Goal: Task Accomplishment & Management: Manage account settings

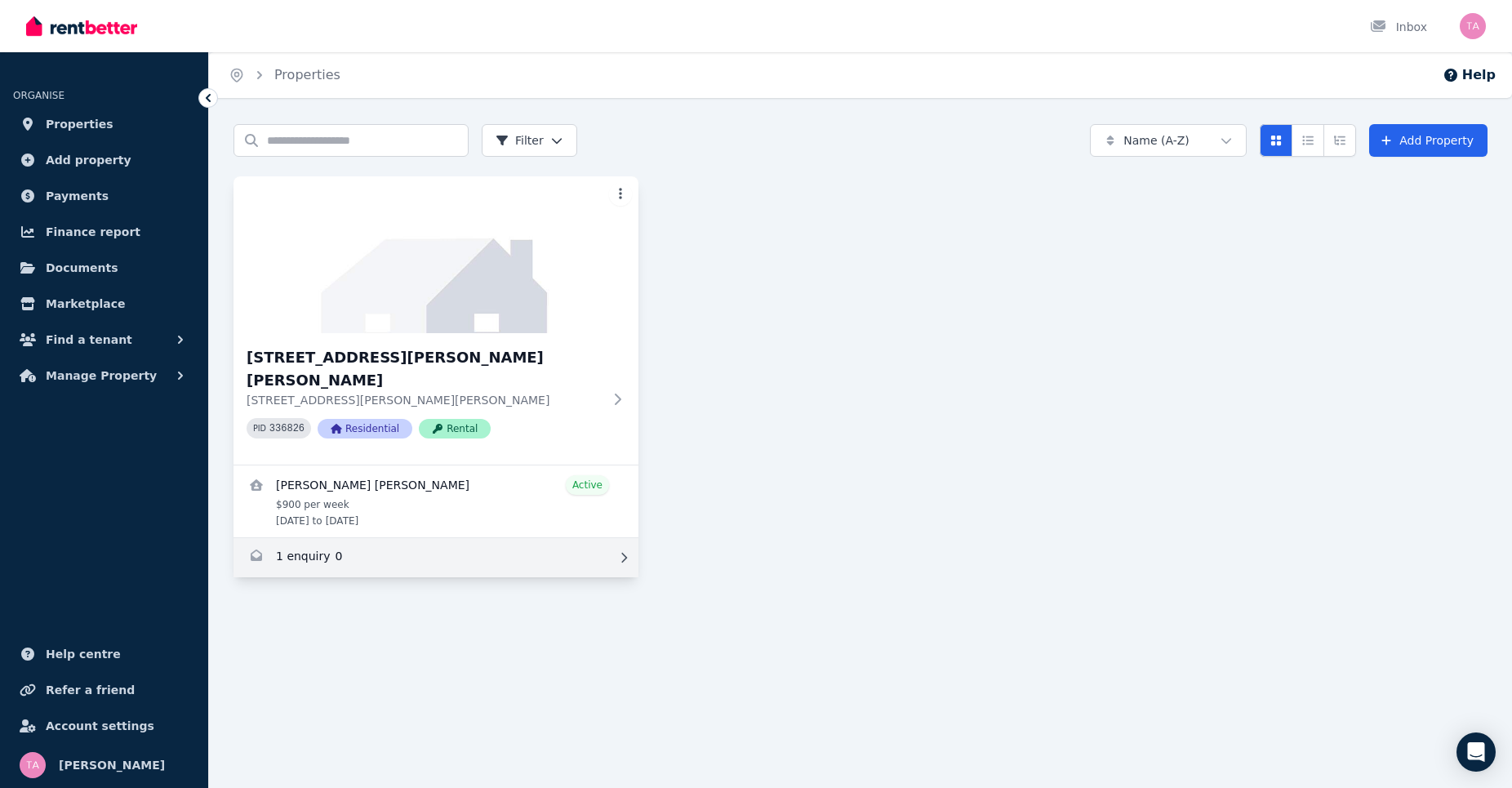
click at [296, 539] on link "Enquiries for 58A Alma Road, Mount Lawley" at bounding box center [436, 557] width 405 height 39
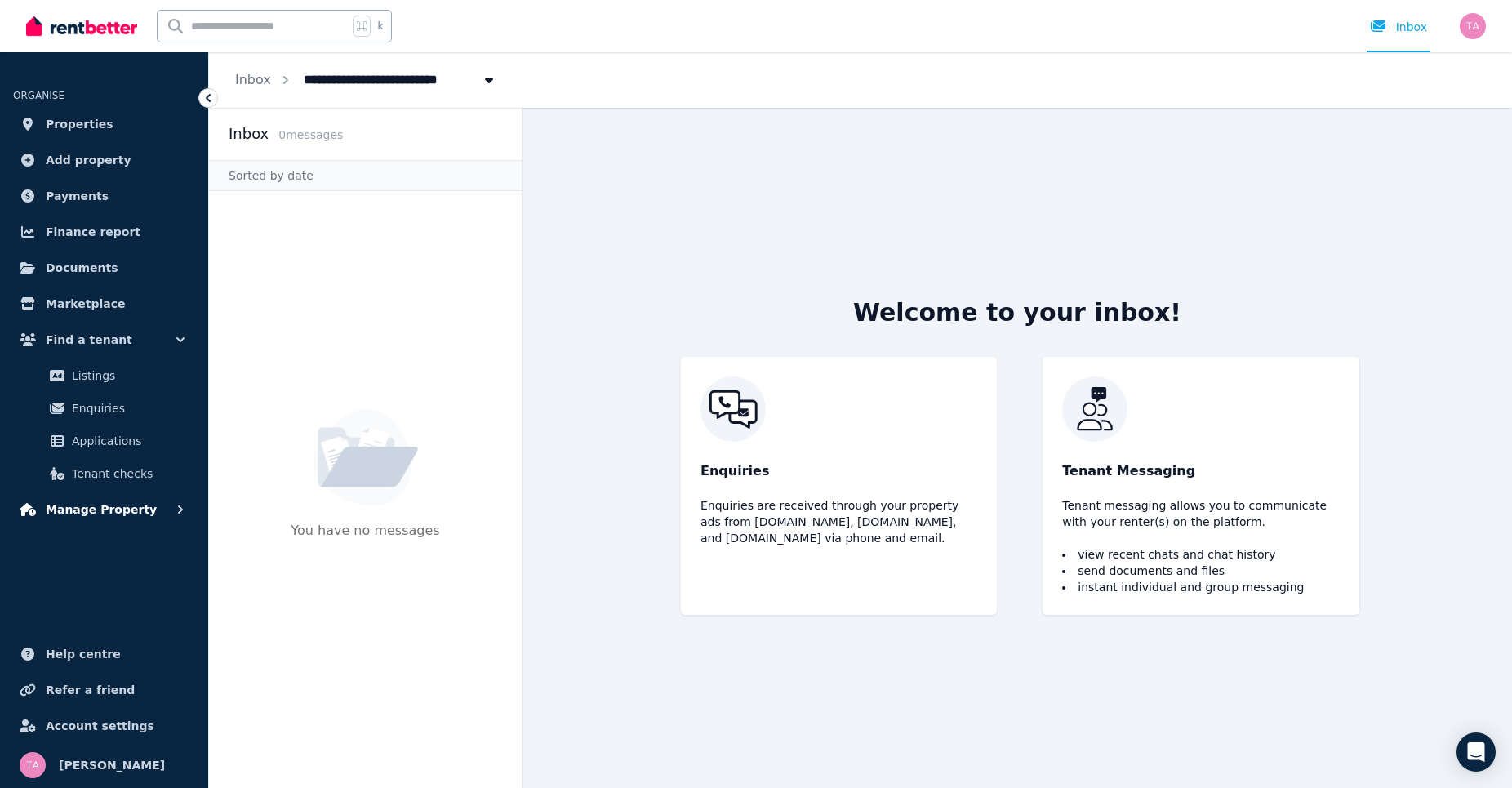
click at [142, 503] on button "Manage Property" at bounding box center [103, 509] width 182 height 33
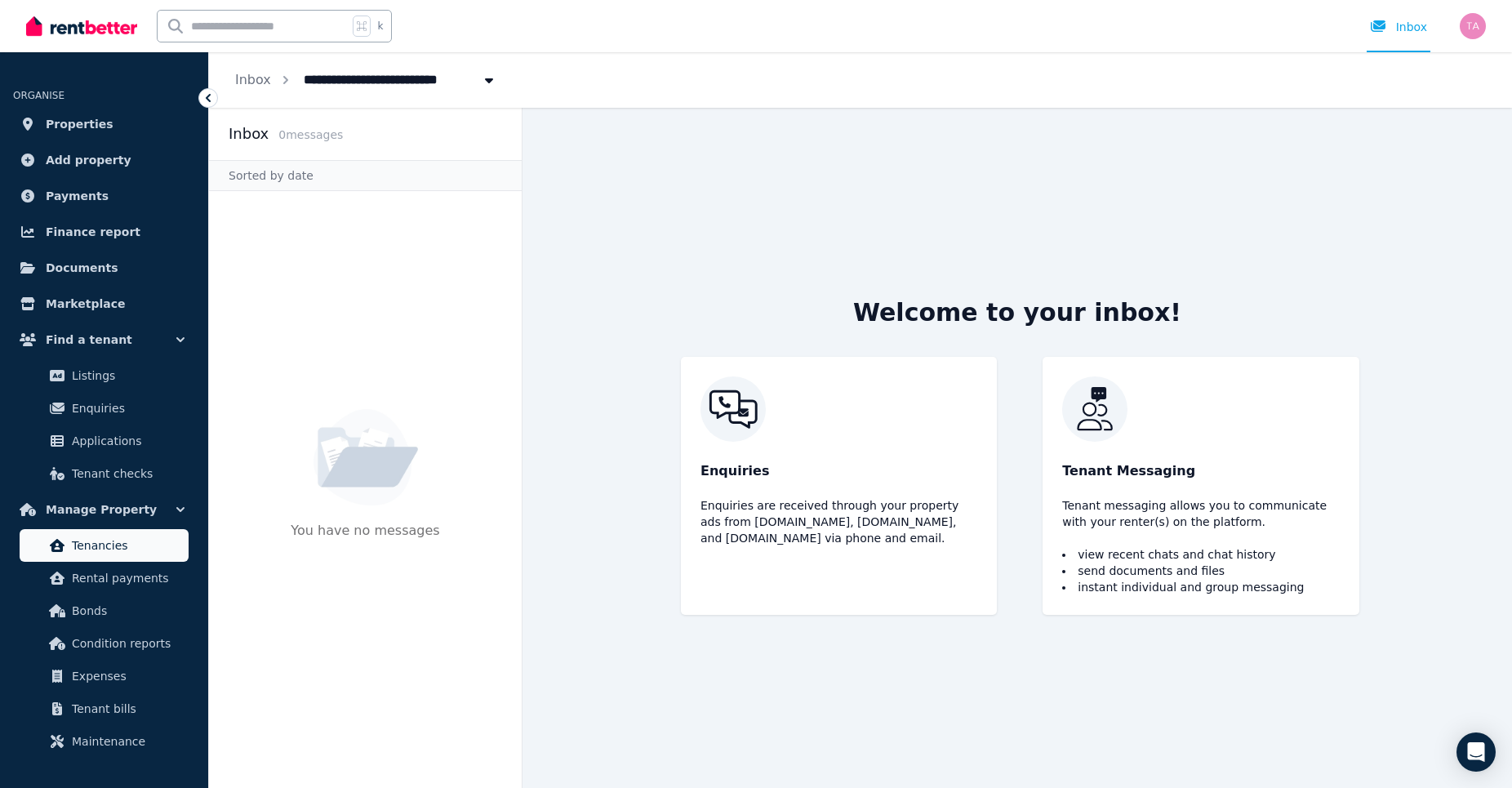
click at [106, 547] on span "Tenancies" at bounding box center [127, 545] width 110 height 20
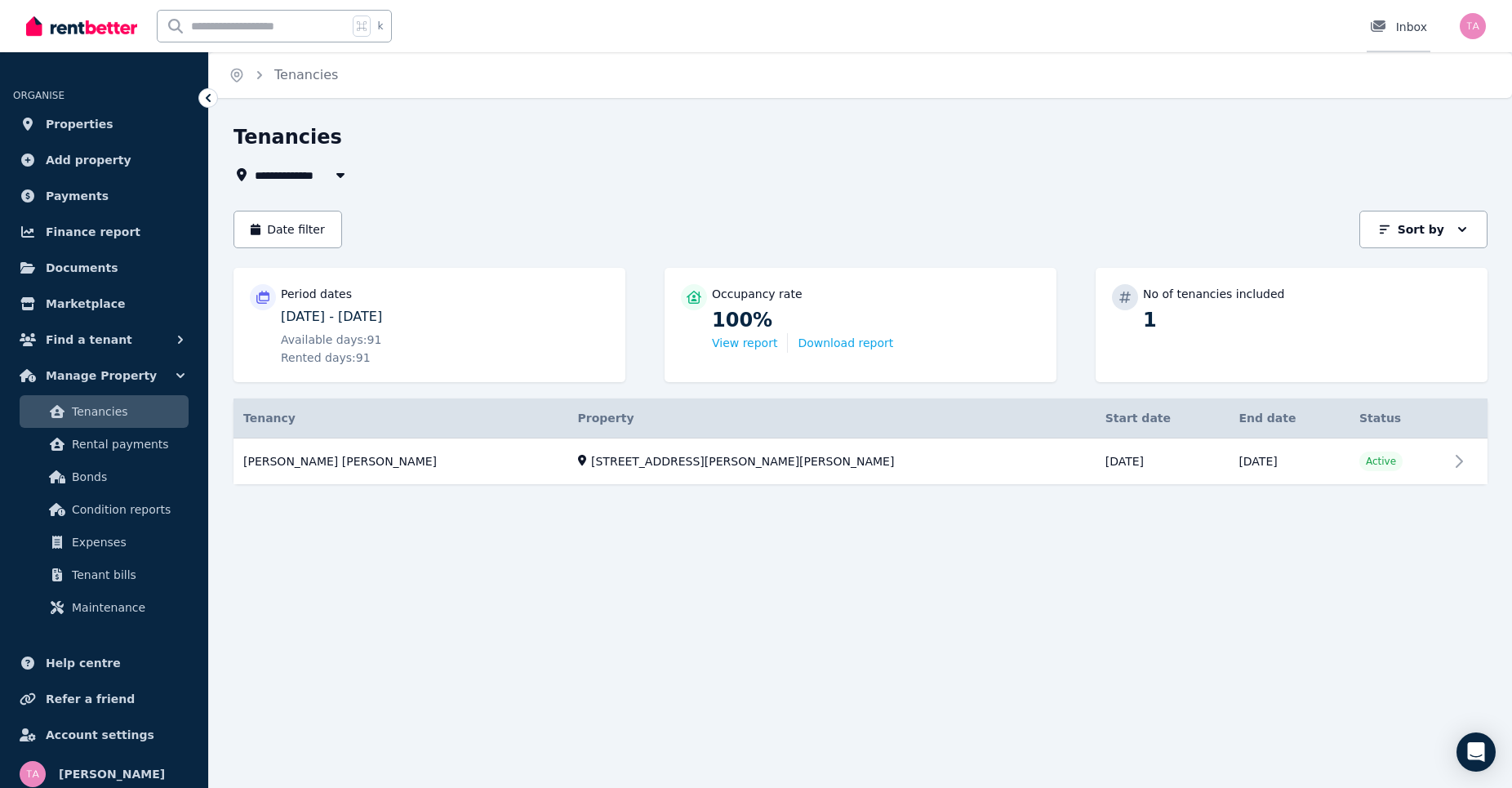
click at [1378, 21] on icon at bounding box center [1378, 26] width 15 height 11
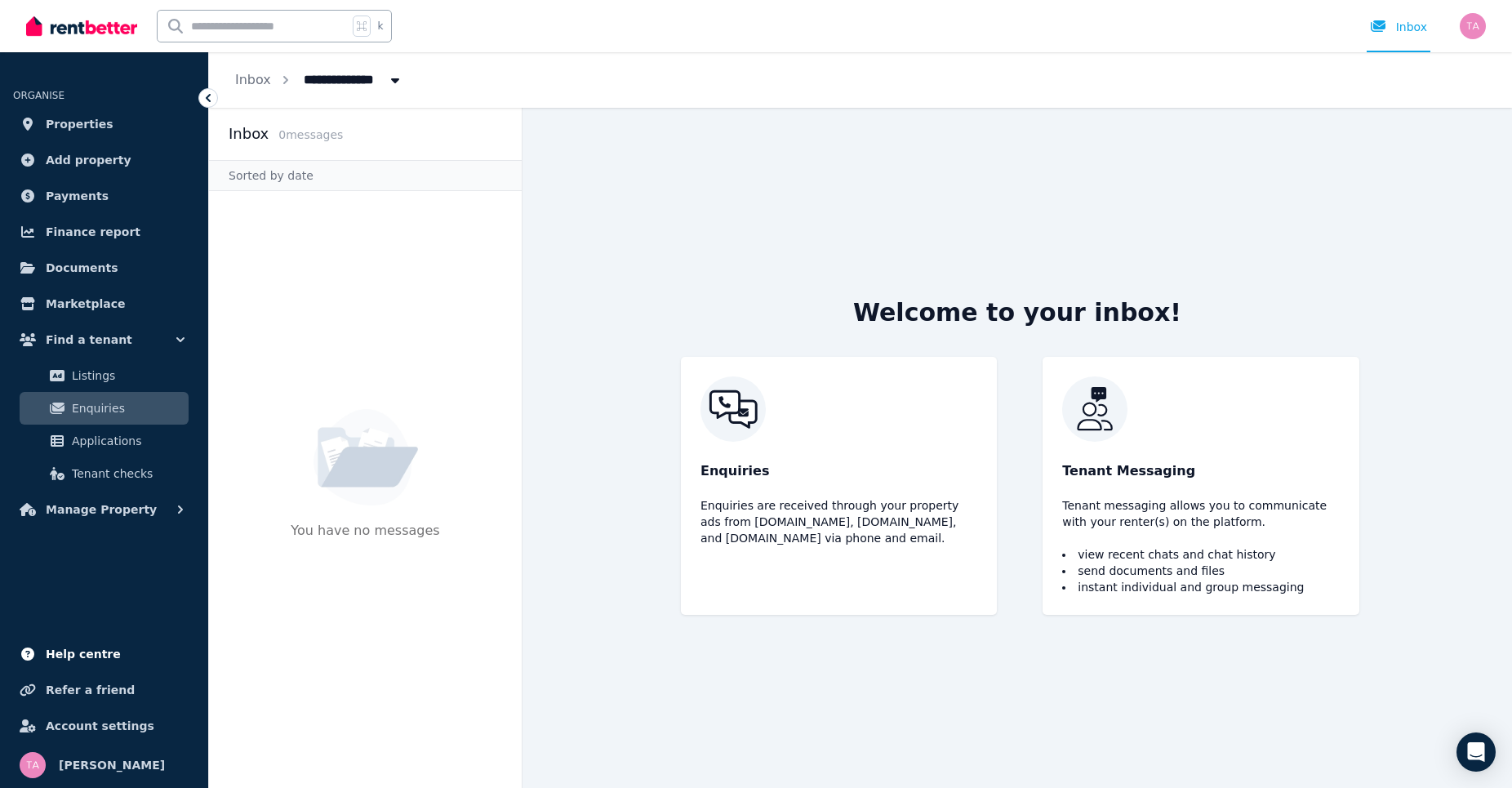
click at [90, 649] on span "Help centre" at bounding box center [83, 654] width 75 height 20
click at [1459, 757] on div "Open Intercom Messenger" at bounding box center [1476, 752] width 54 height 54
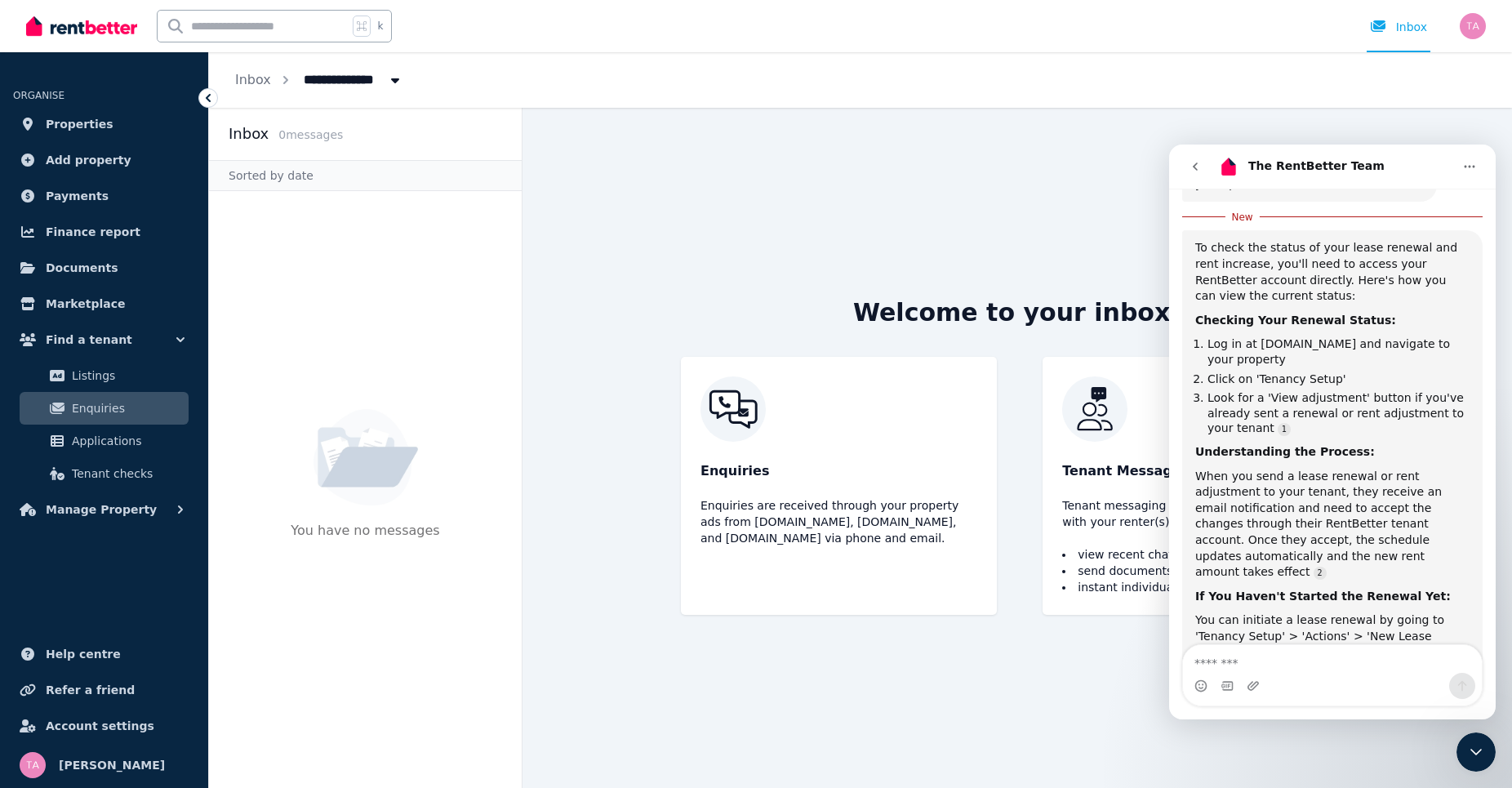
scroll to position [379, 0]
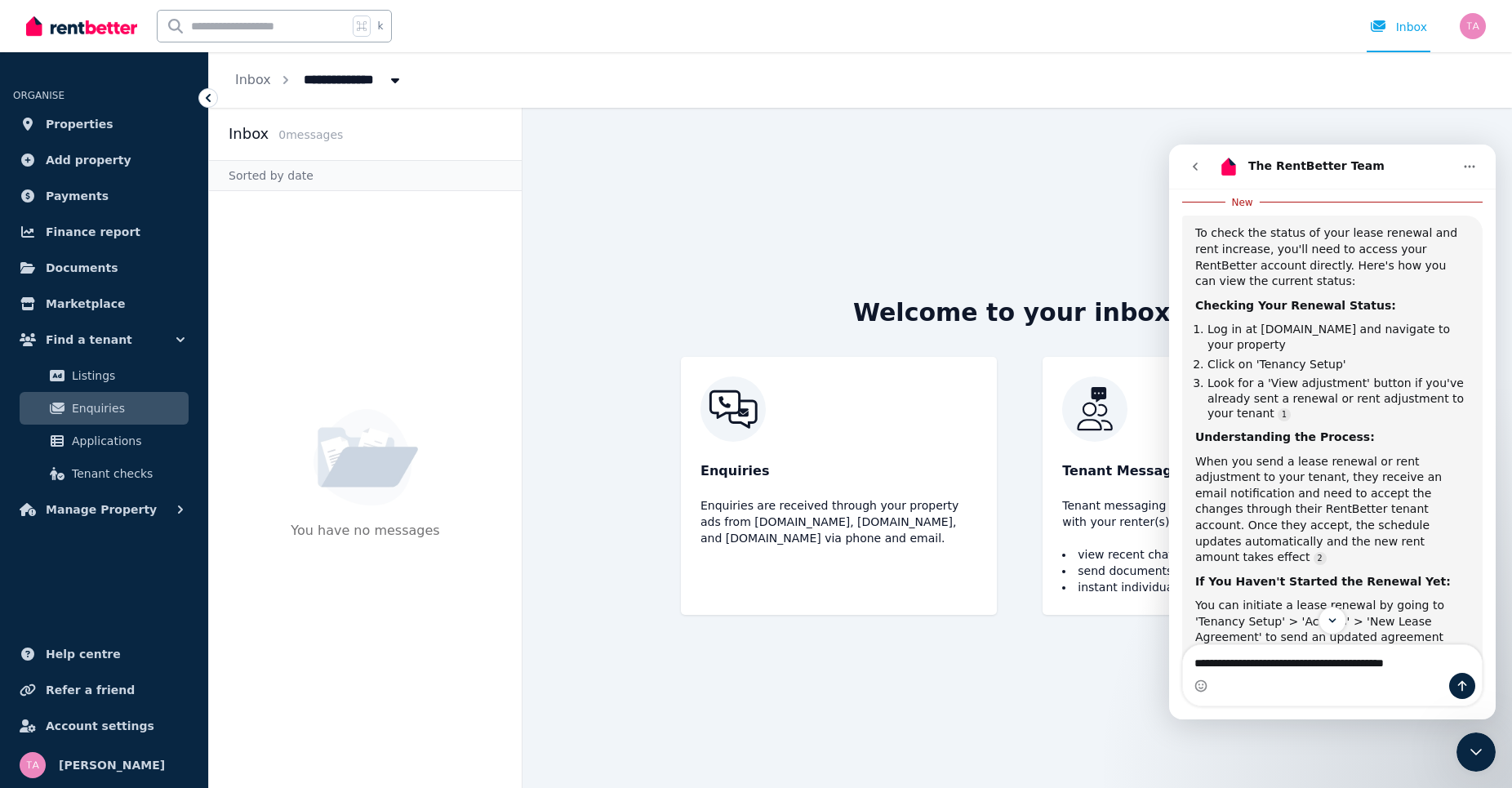
type textarea "**********"
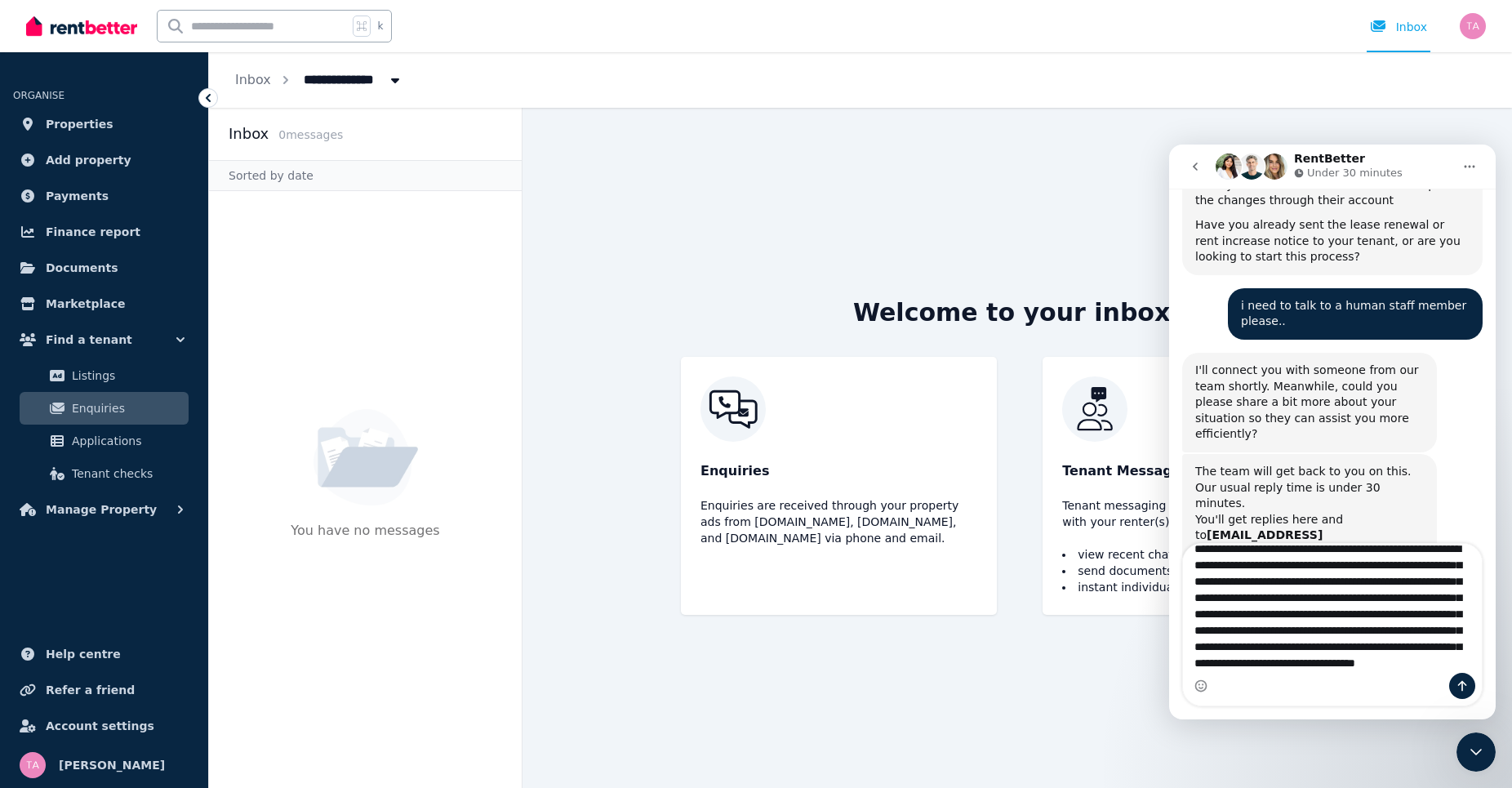
scroll to position [59, 0]
type textarea "**********"
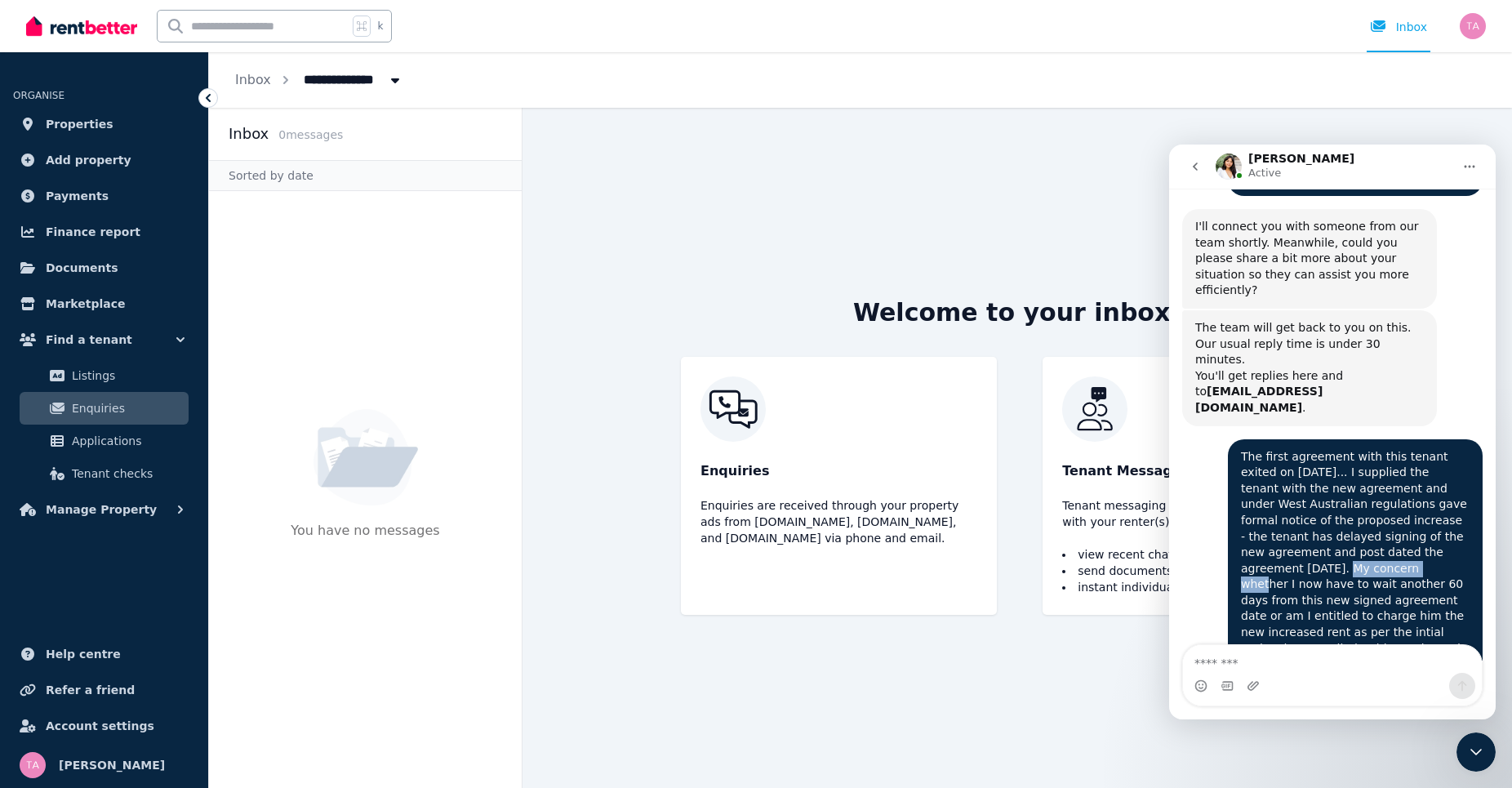
scroll to position [1030, 0]
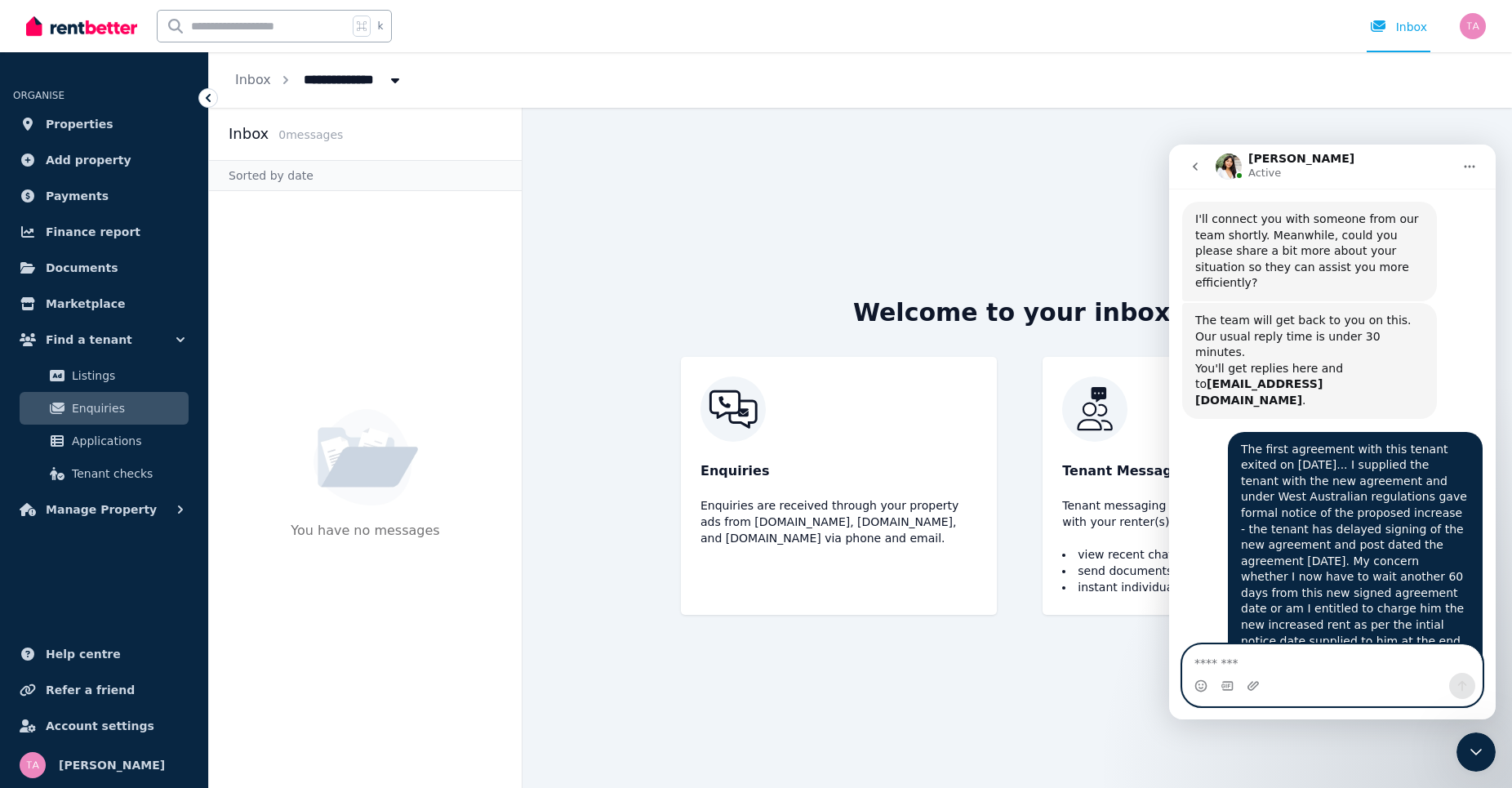
click at [1315, 648] on textarea "Message…" at bounding box center [1332, 659] width 299 height 28
type textarea "**********"
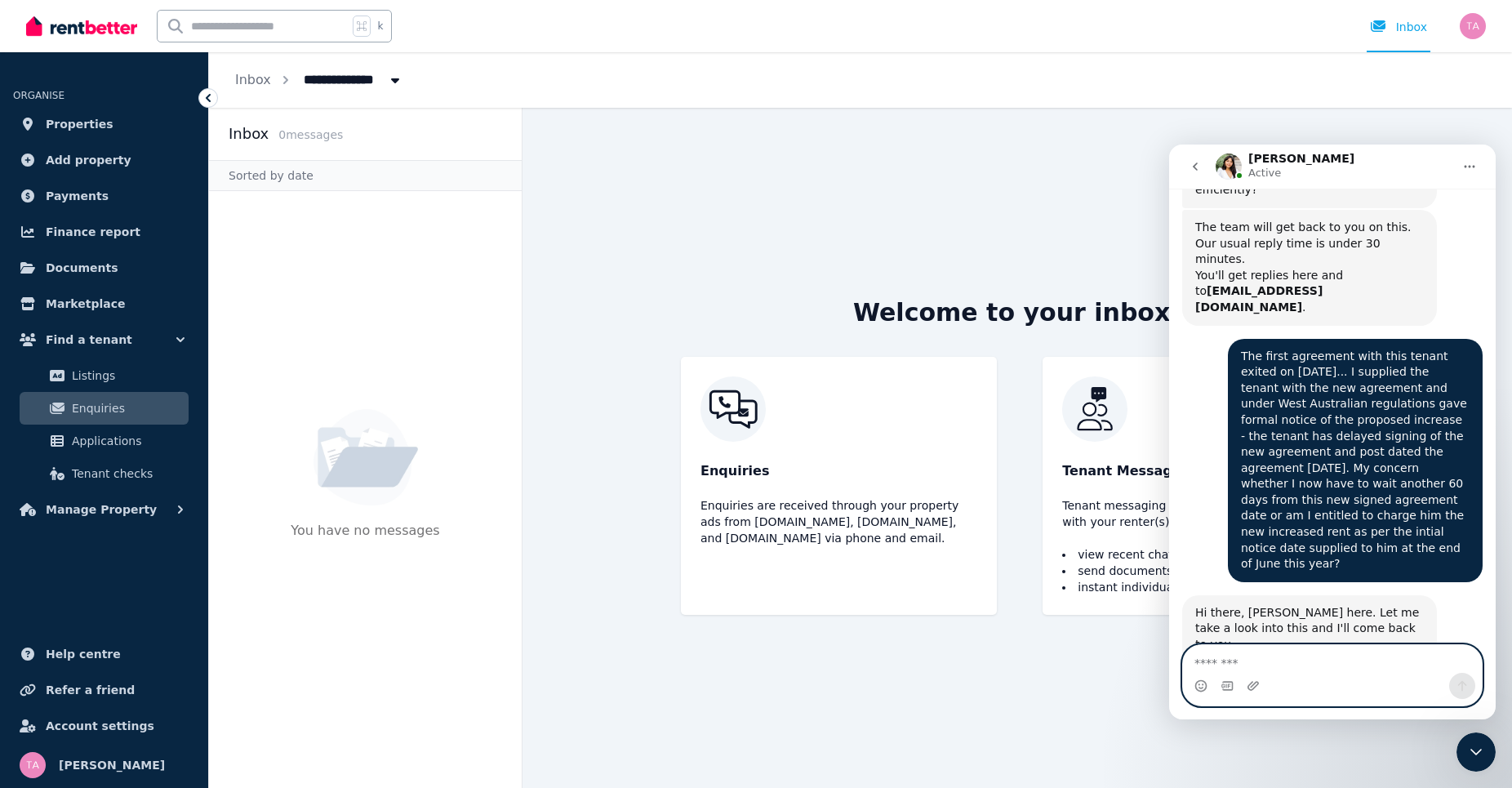
scroll to position [1146, 0]
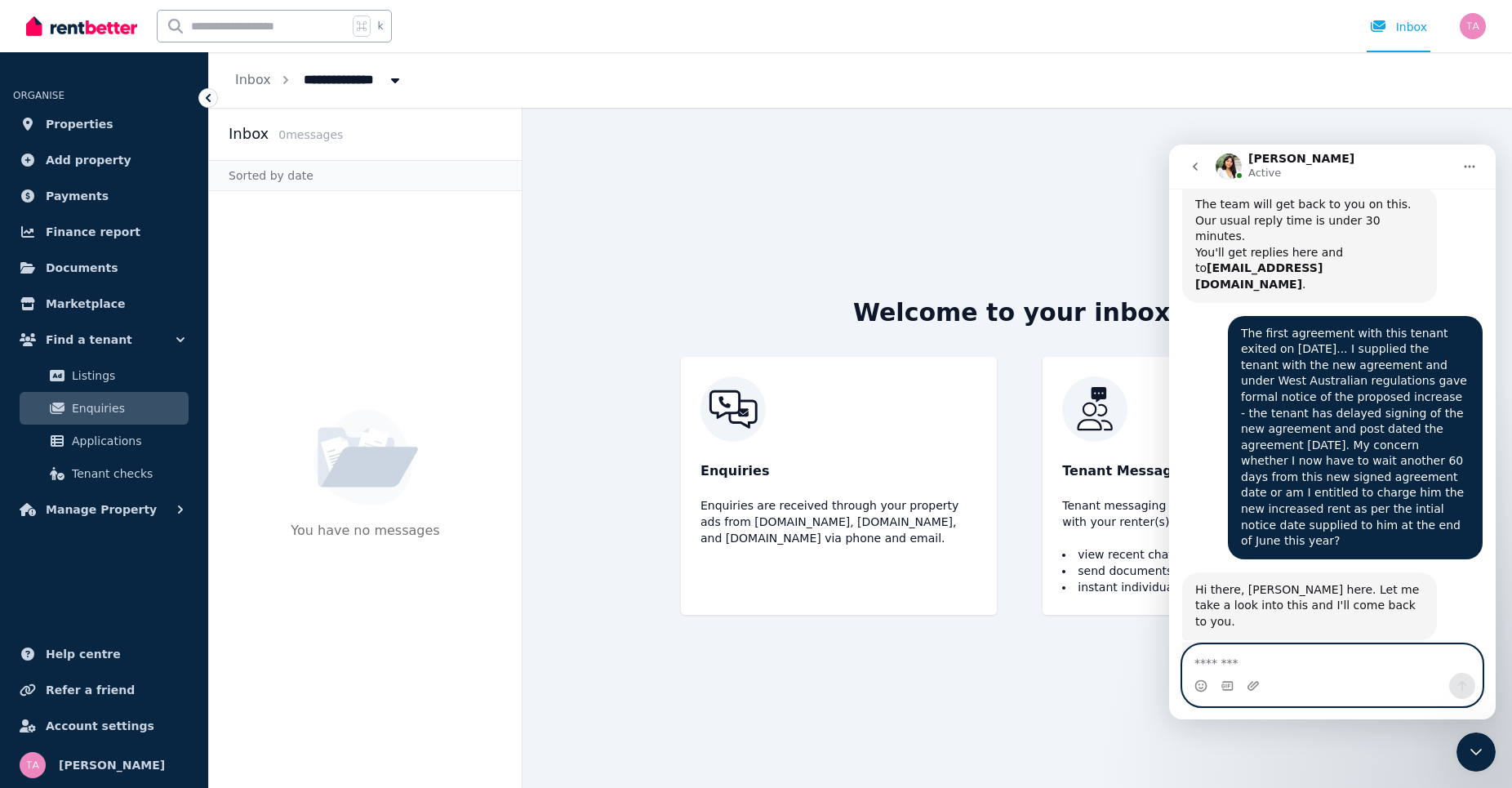
click at [1229, 661] on textarea "Message…" at bounding box center [1332, 659] width 299 height 28
type textarea "*"
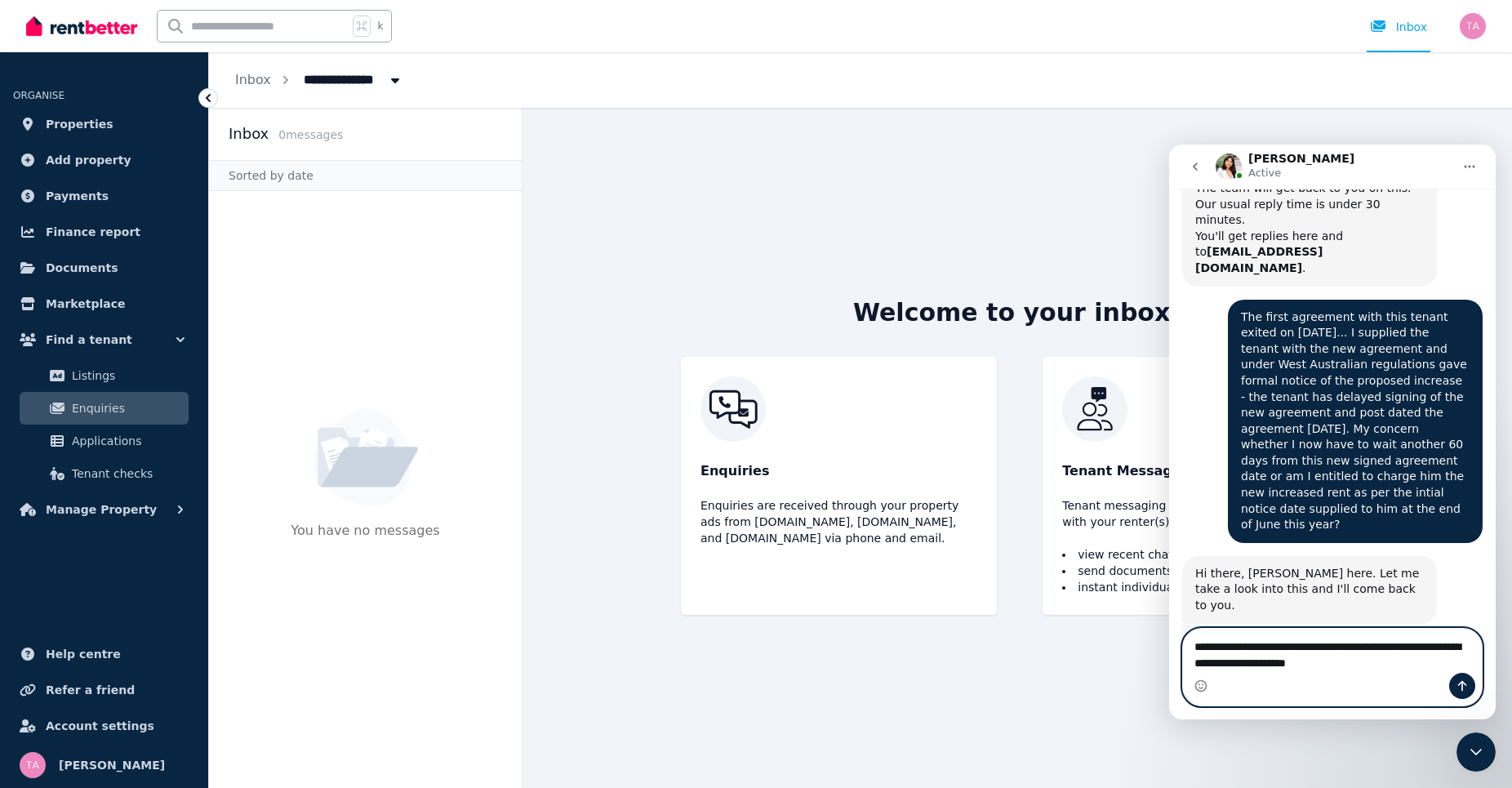
type textarea "**********"
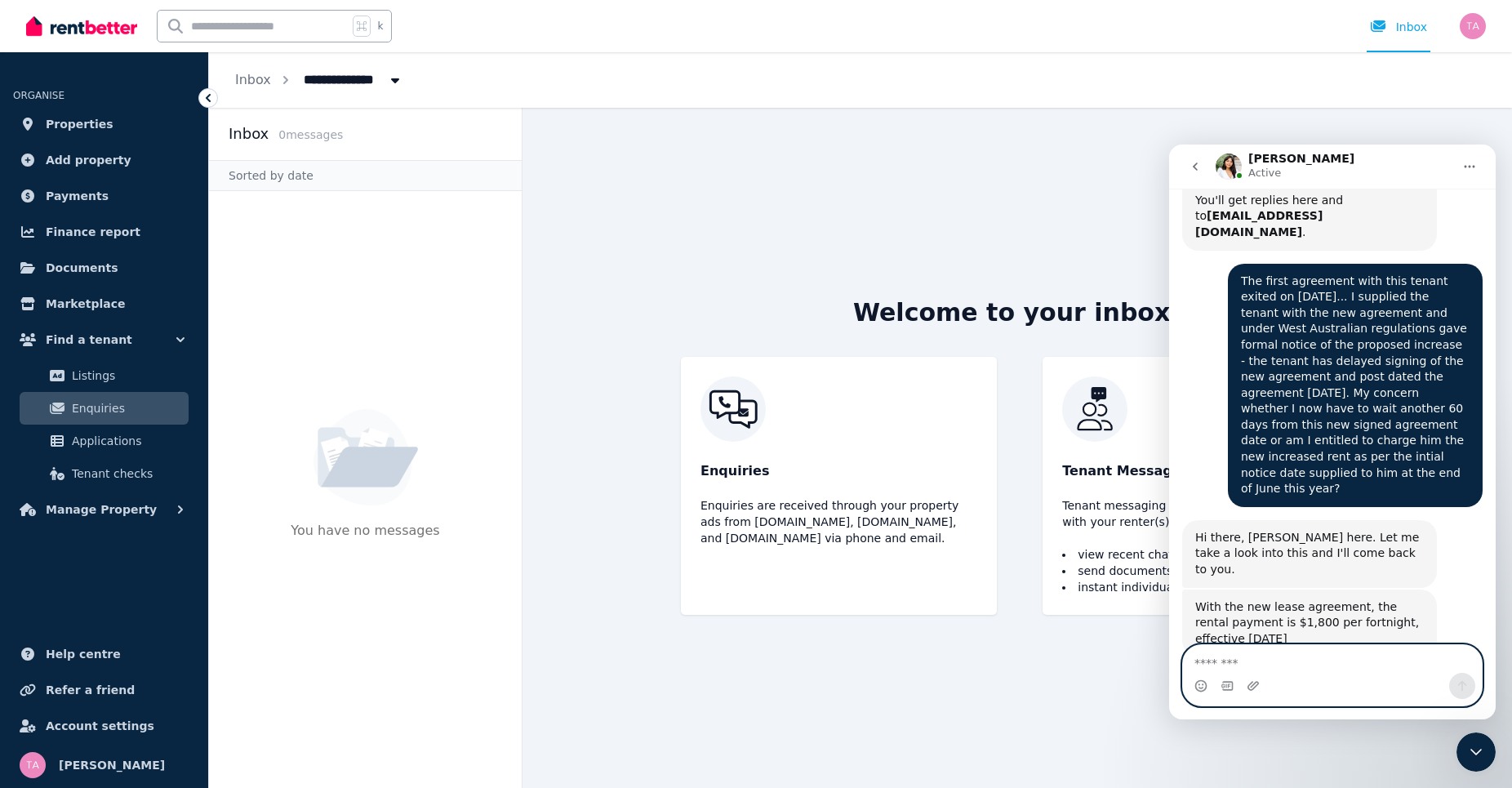
scroll to position [1261, 0]
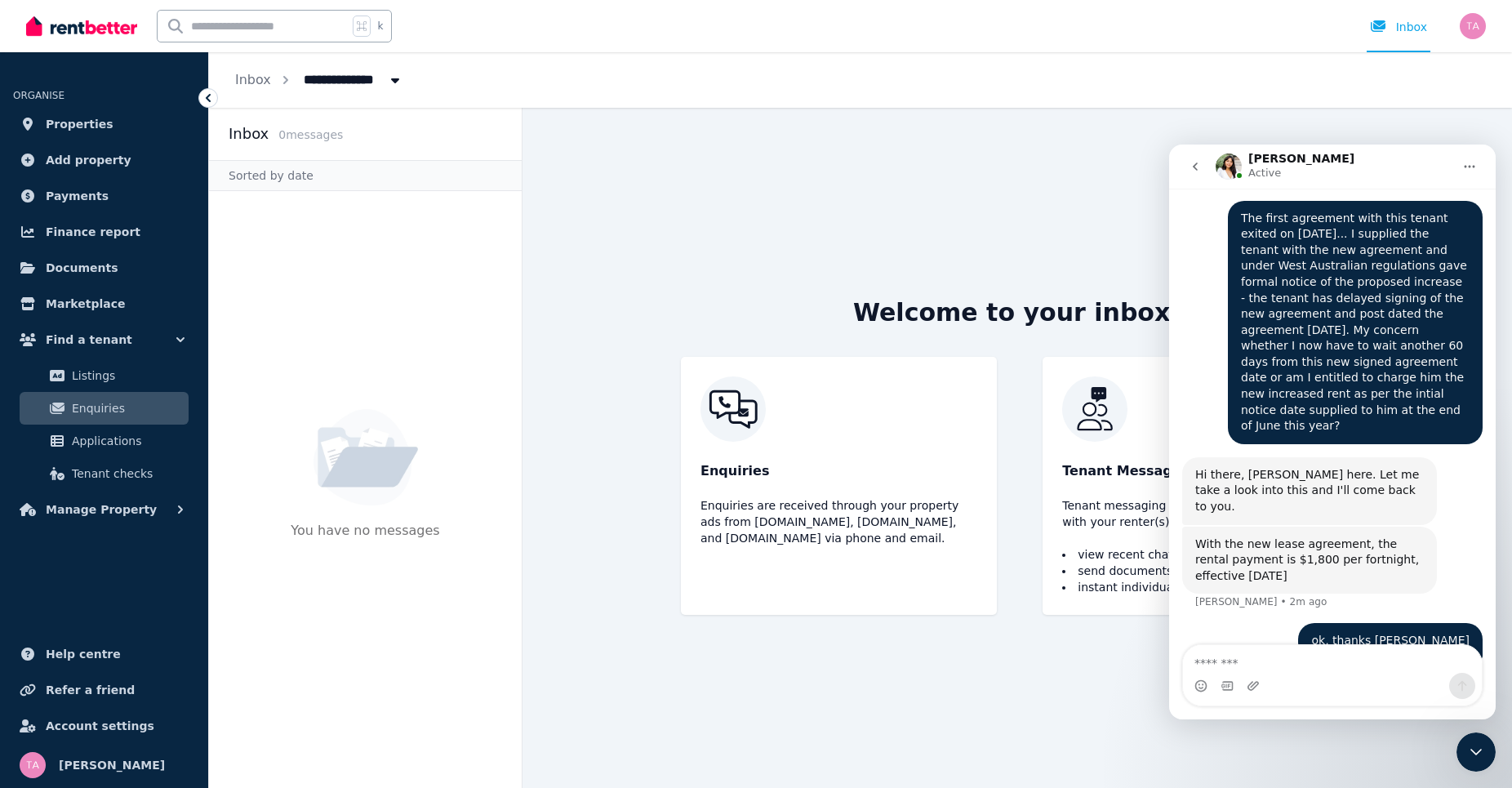
click at [1237, 754] on img "Typing" at bounding box center [1241, 768] width 46 height 28
click at [1248, 754] on img "Typing" at bounding box center [1241, 768] width 46 height 28
click at [1201, 757] on img "Intercom messenger" at bounding box center [1195, 770] width 26 height 26
click at [1236, 754] on img "Typing" at bounding box center [1241, 768] width 46 height 28
click at [1396, 748] on div "Typing" at bounding box center [1332, 779] width 301 height 63
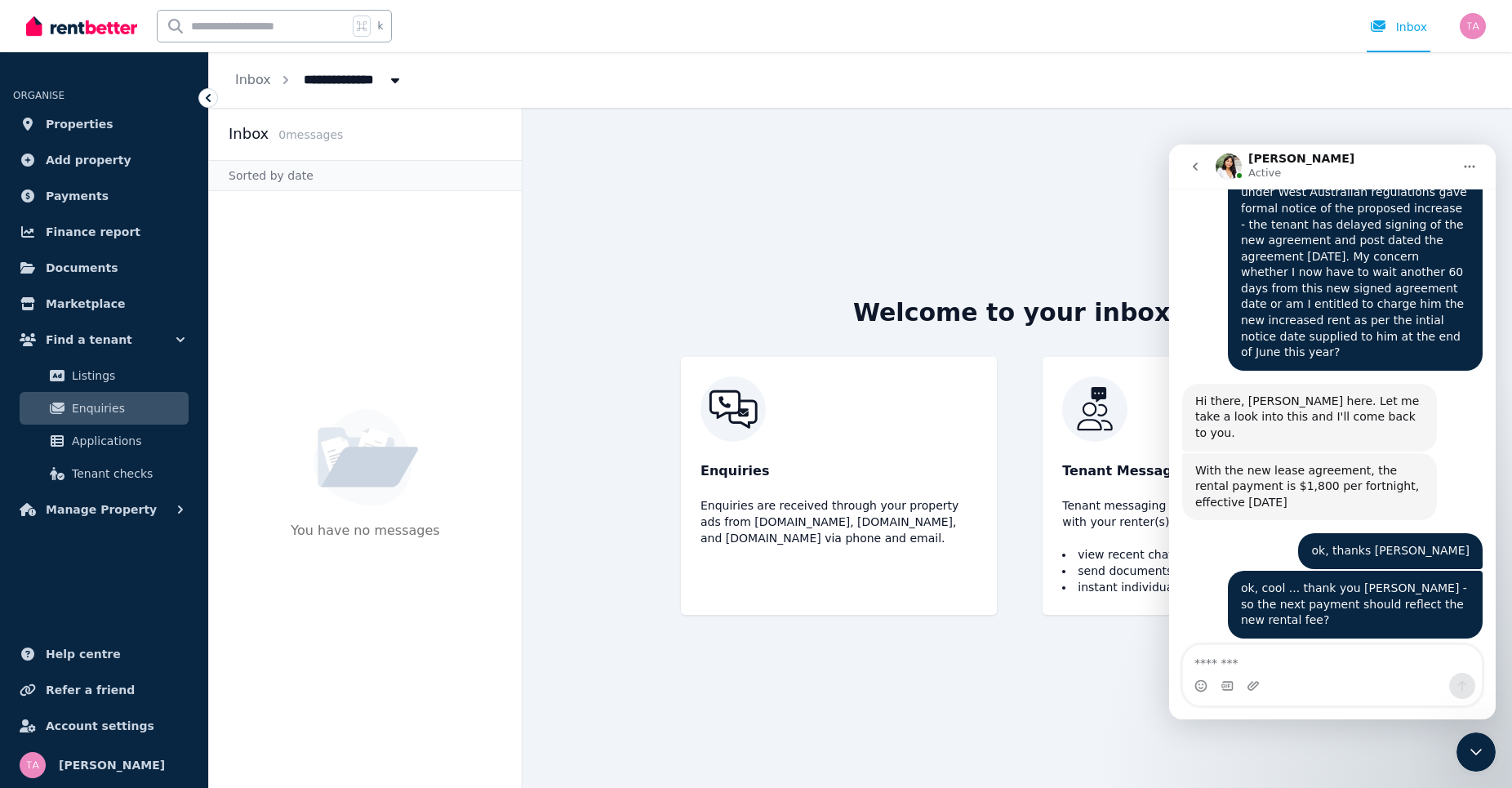
scroll to position [1358, 0]
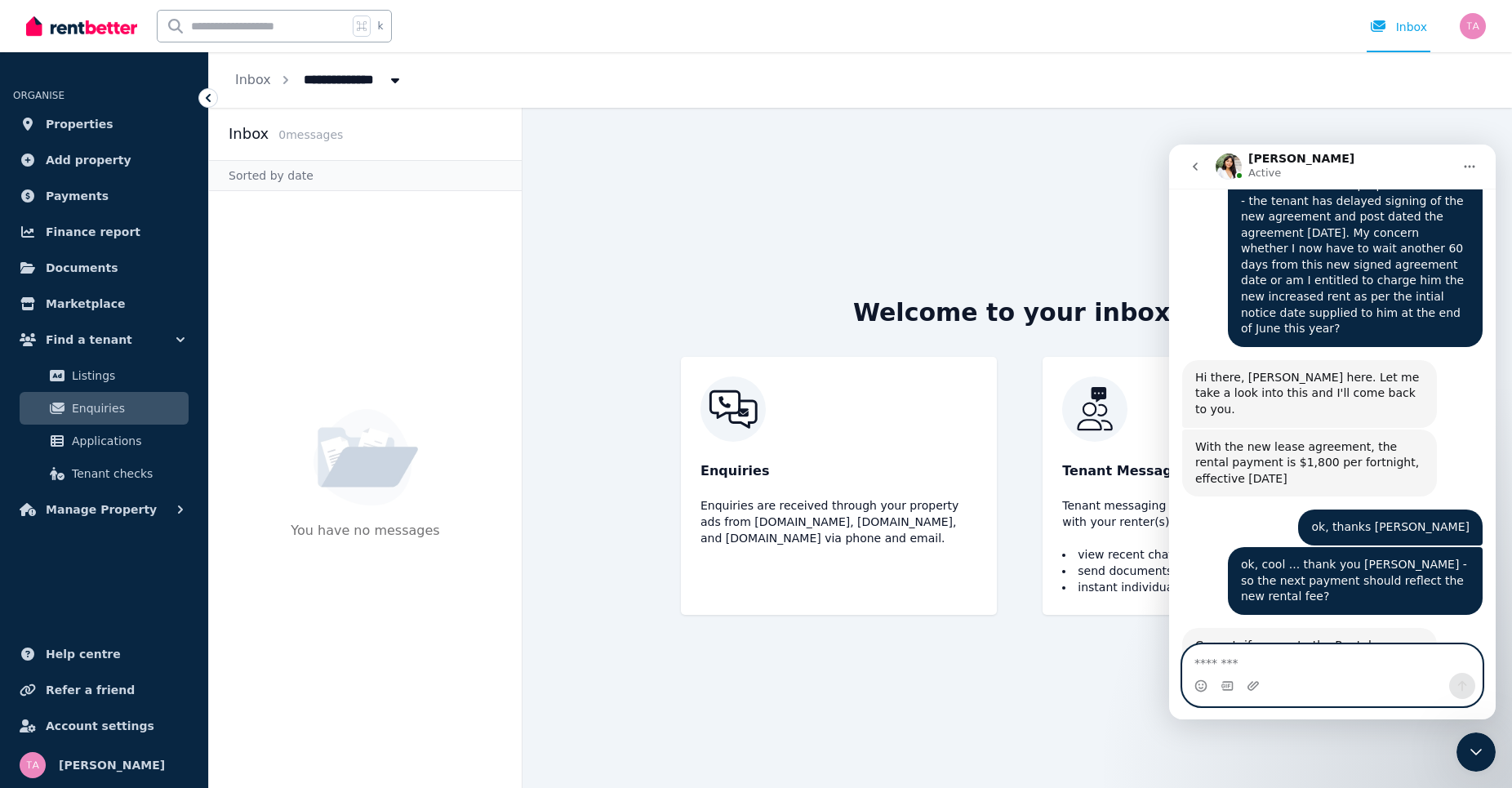
click at [1219, 655] on textarea "Message…" at bounding box center [1332, 659] width 299 height 28
type textarea "**********"
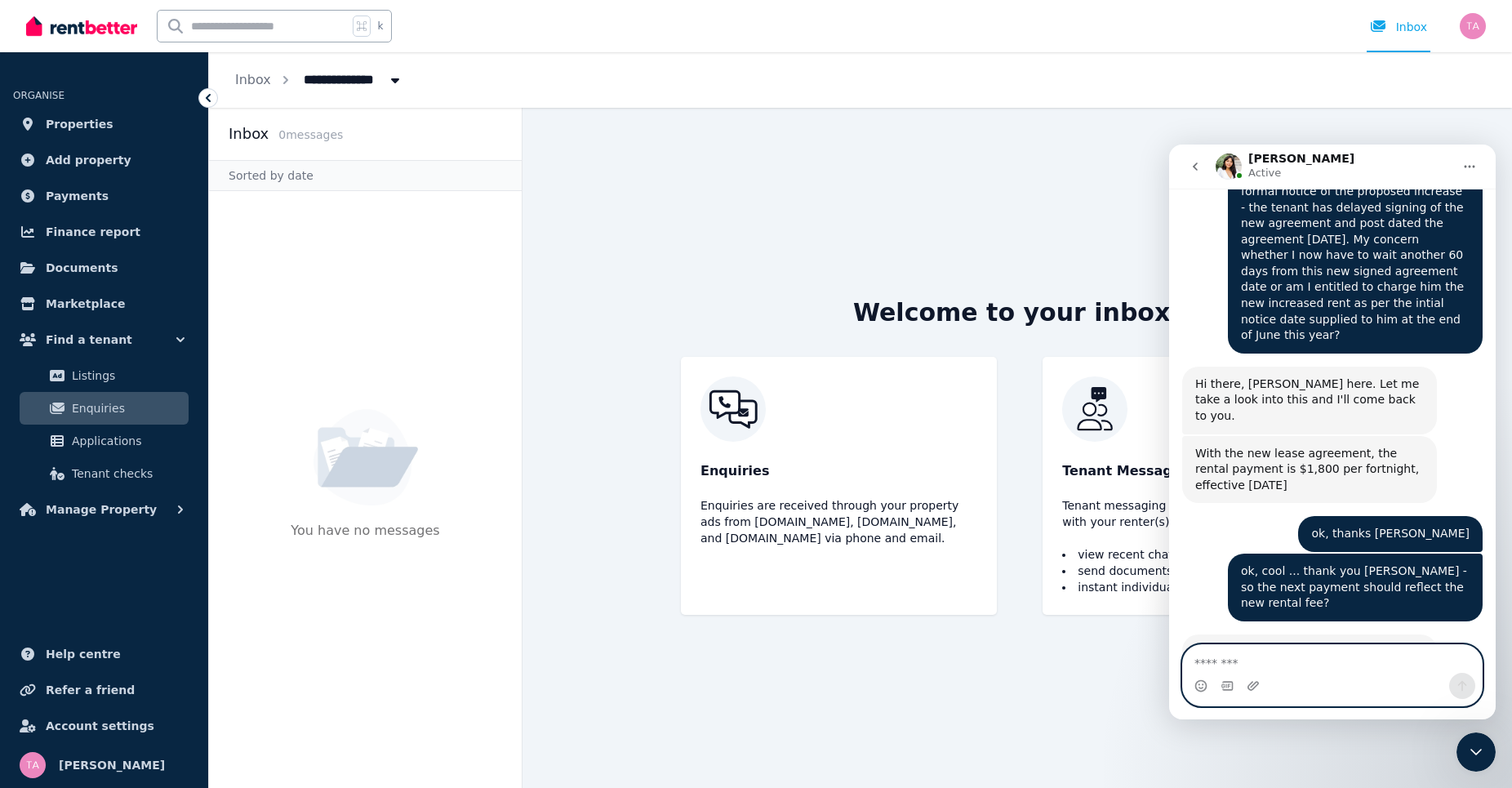
scroll to position [1406, 0]
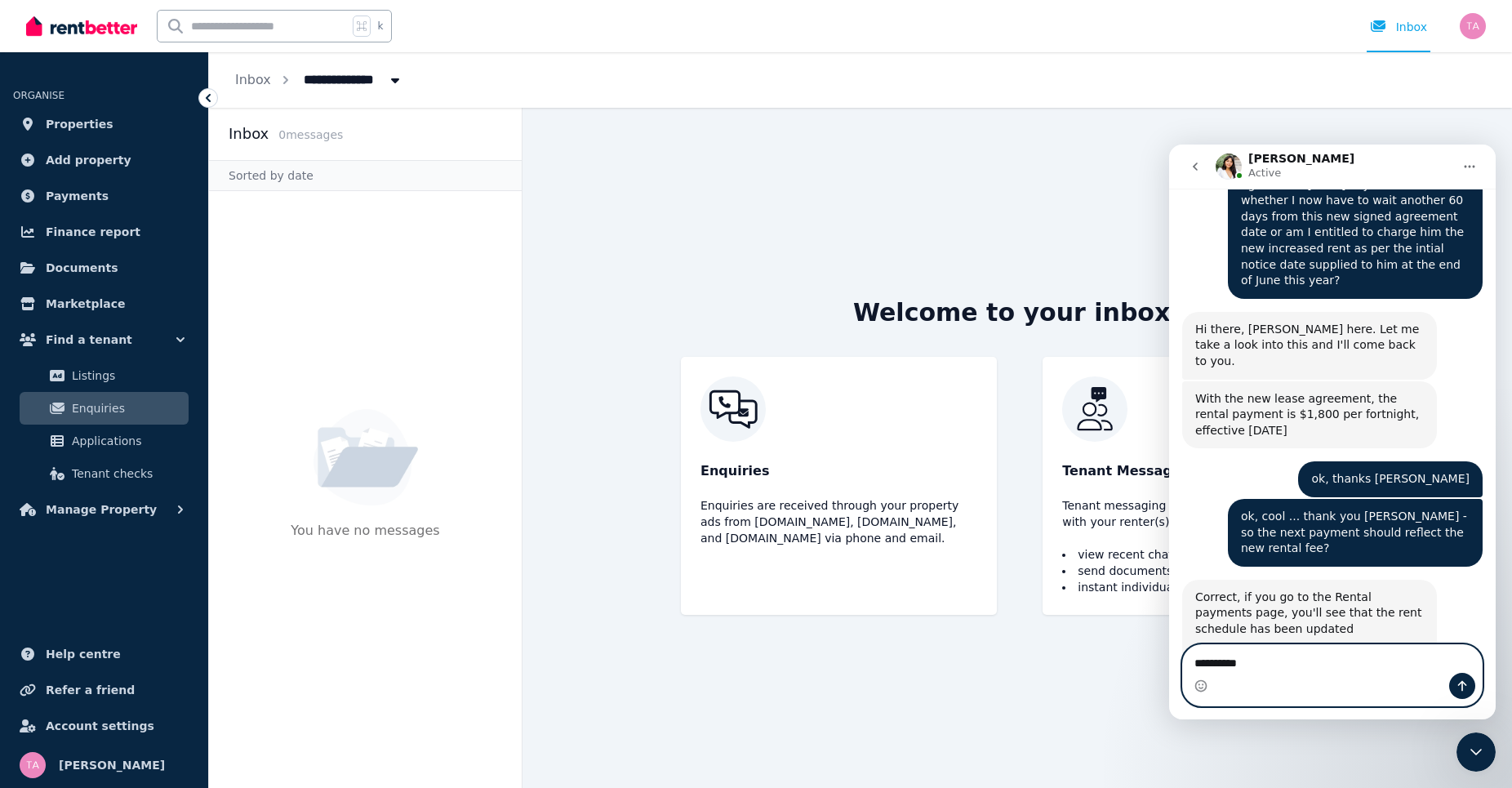
type textarea "**********"
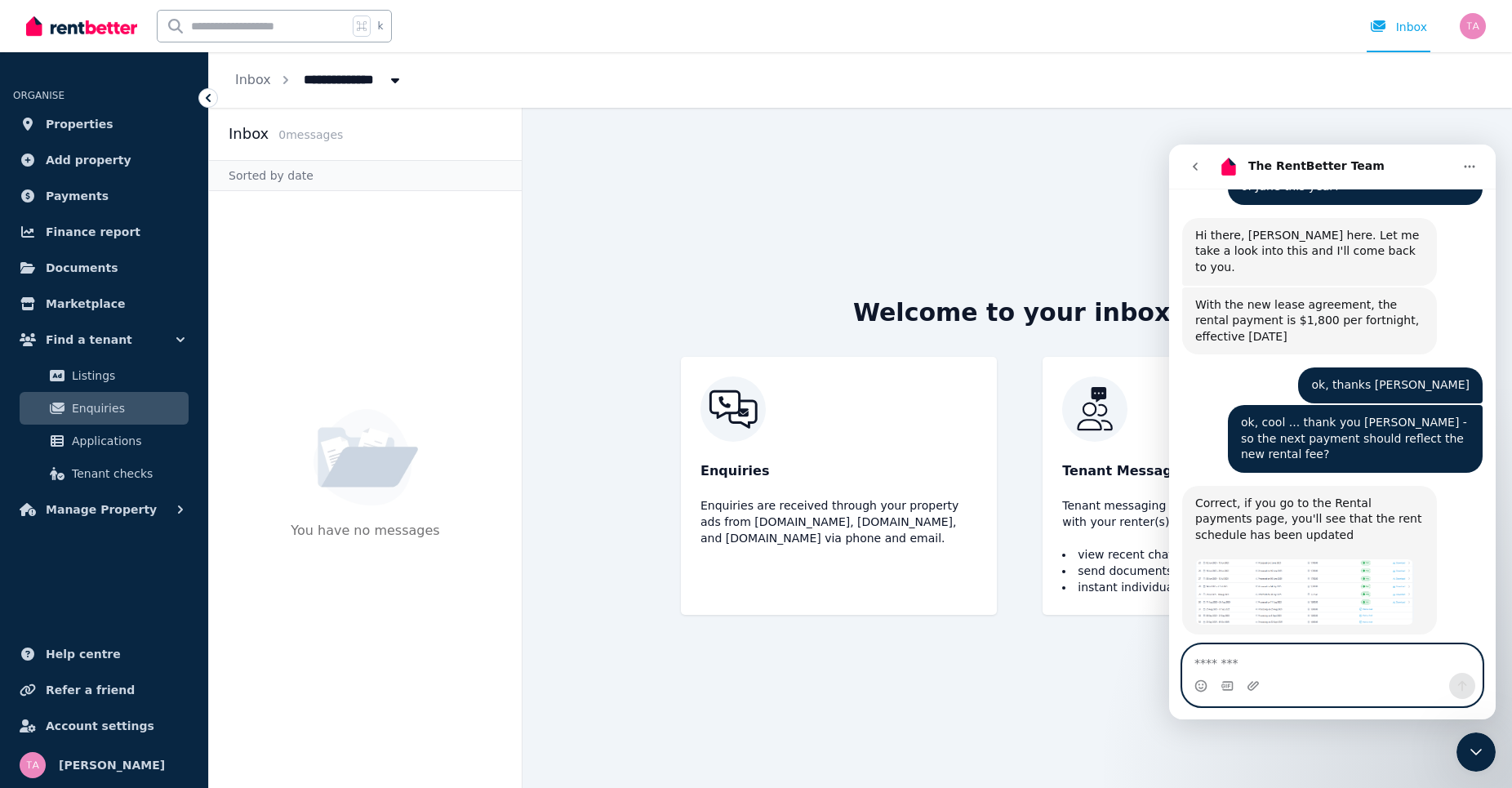
scroll to position [1600, 0]
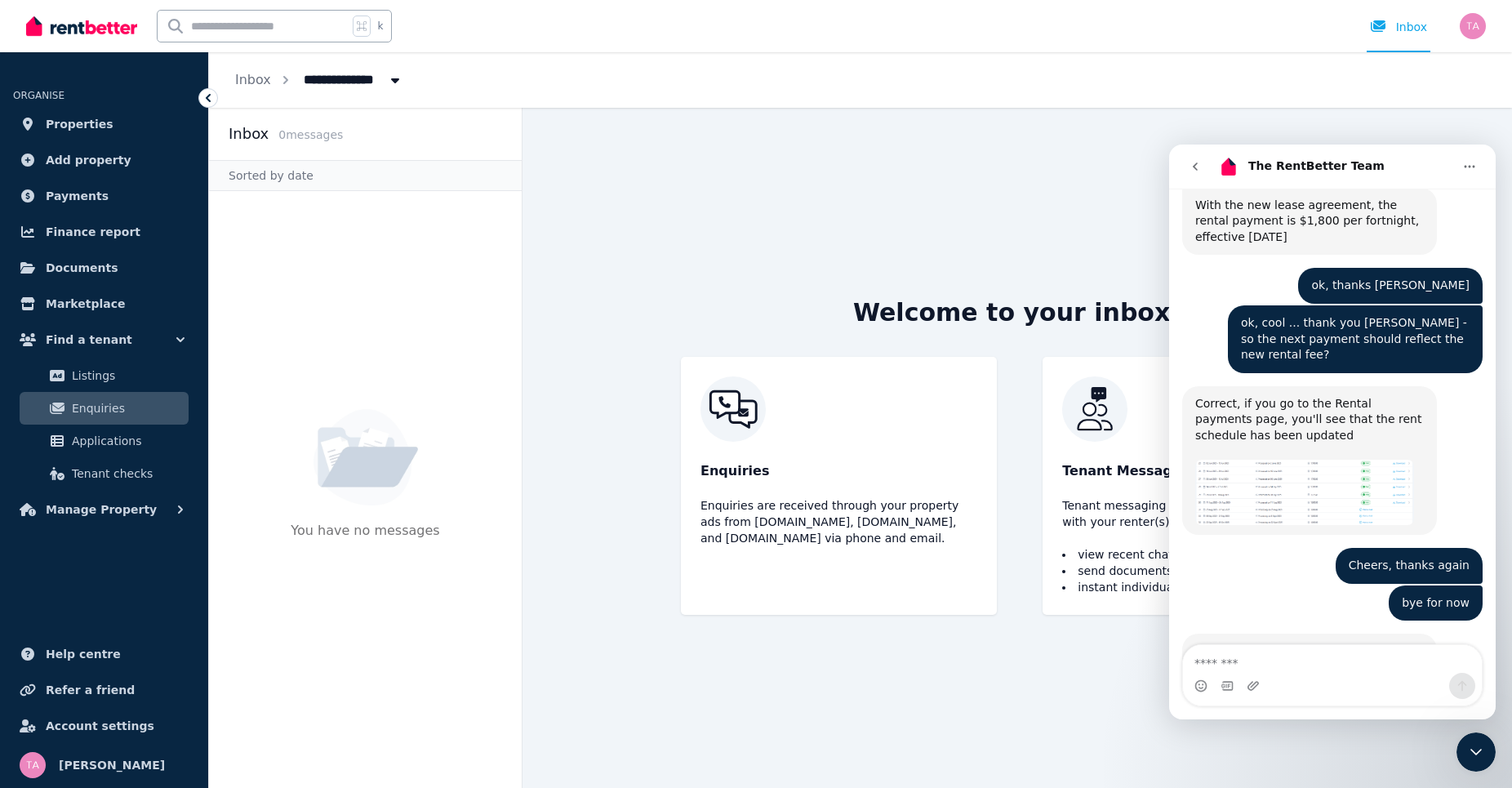
click at [1362, 742] on span "Amazing" at bounding box center [1373, 757] width 29 height 29
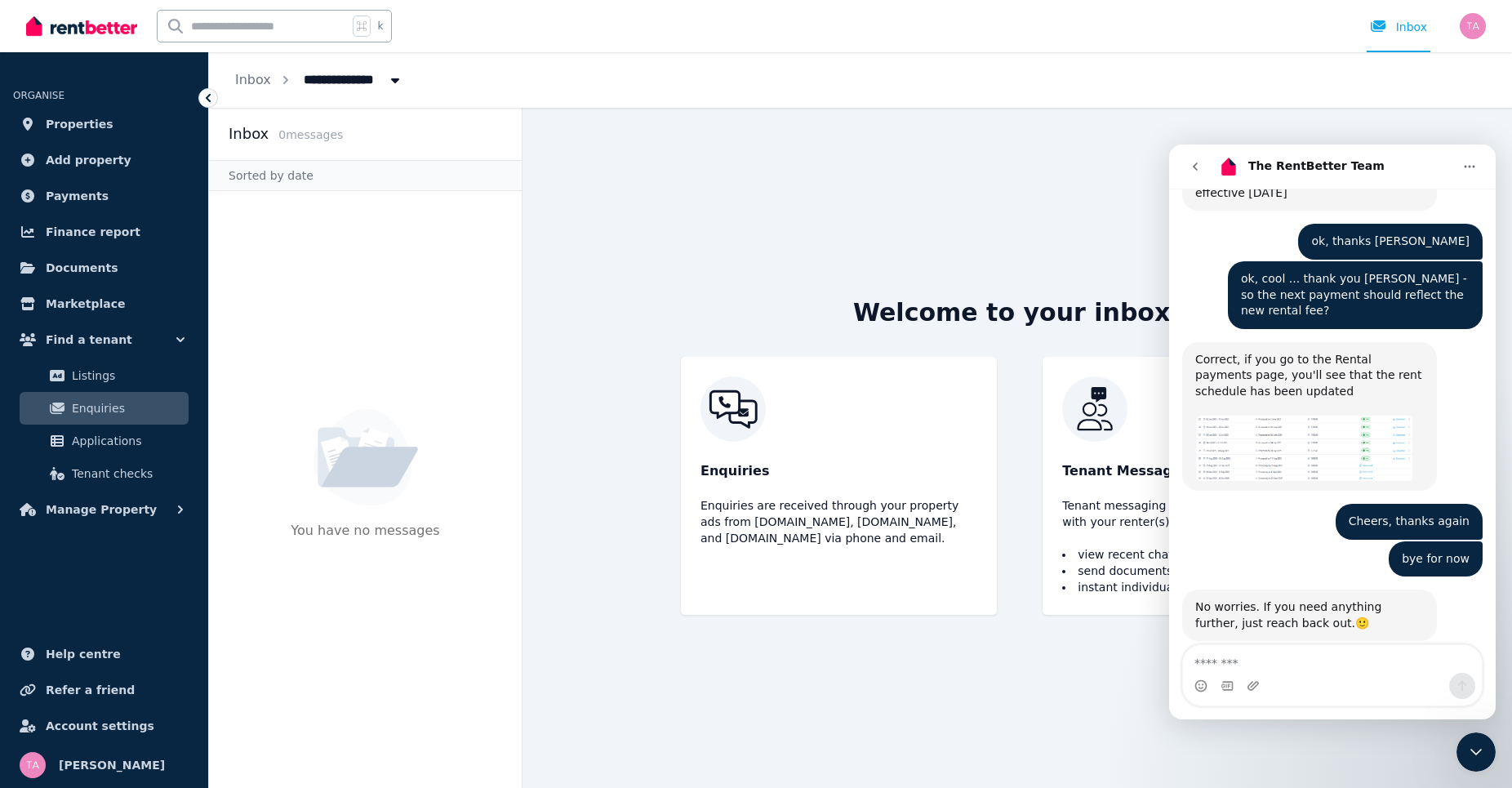
click at [1378, 756] on div "Submit" at bounding box center [1382, 772] width 33 height 33
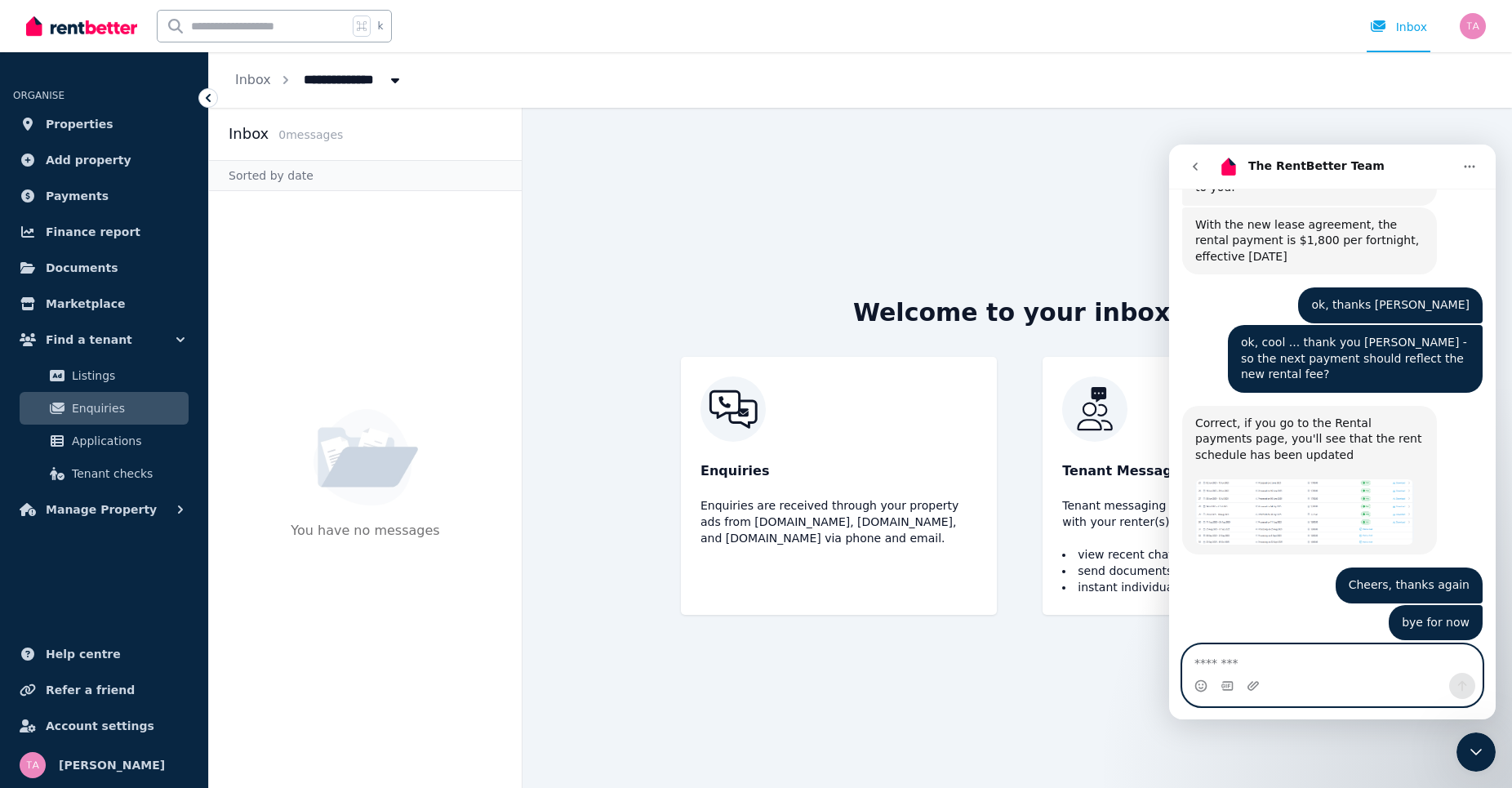
click at [1243, 665] on textarea "Message…" at bounding box center [1332, 659] width 299 height 28
click at [934, 157] on div "Welcome to your inbox! Enquiries Enquiries are received through your property a…" at bounding box center [1017, 448] width 731 height 680
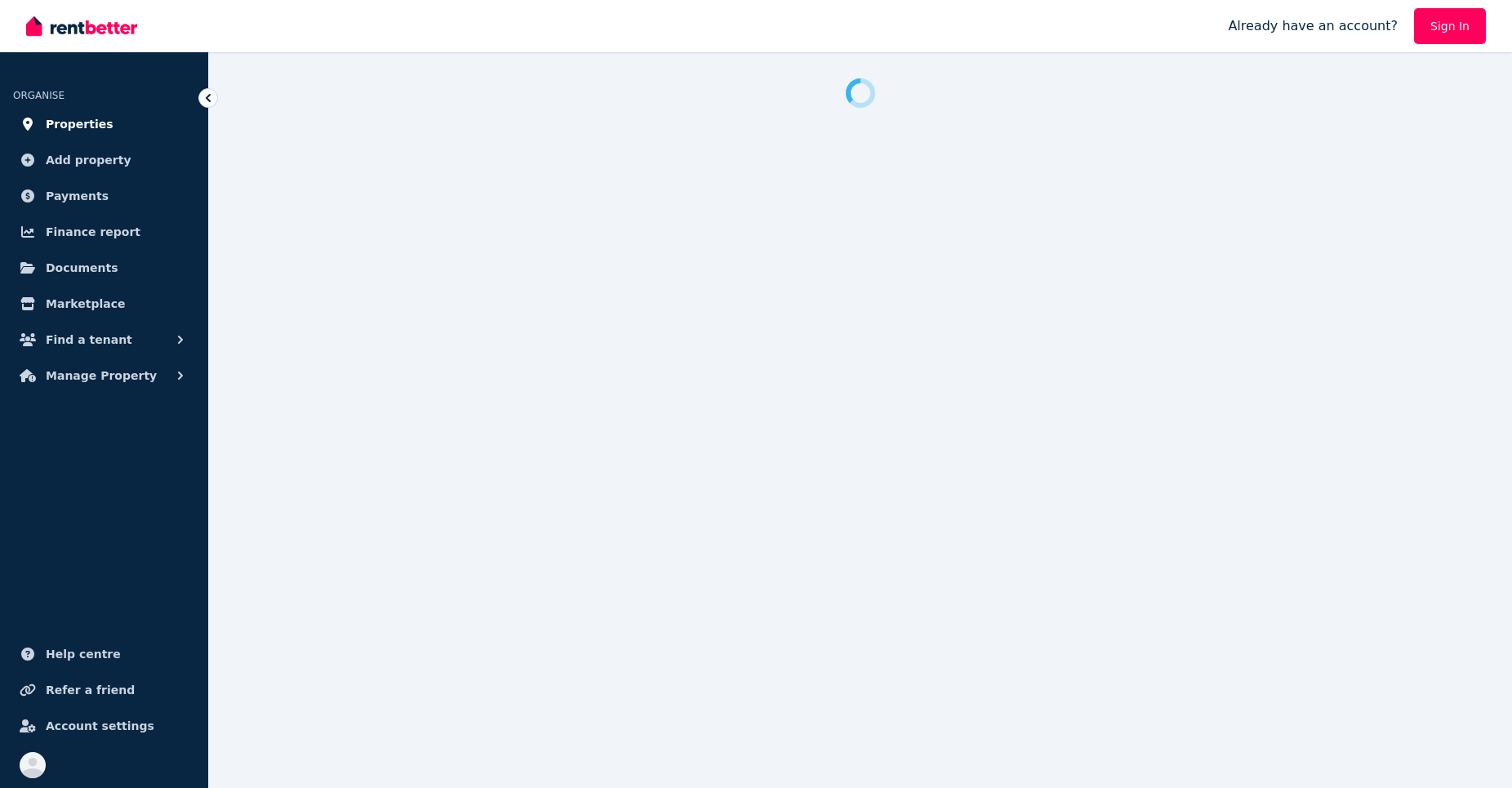
click at [105, 121] on link "Properties" at bounding box center [103, 124] width 182 height 33
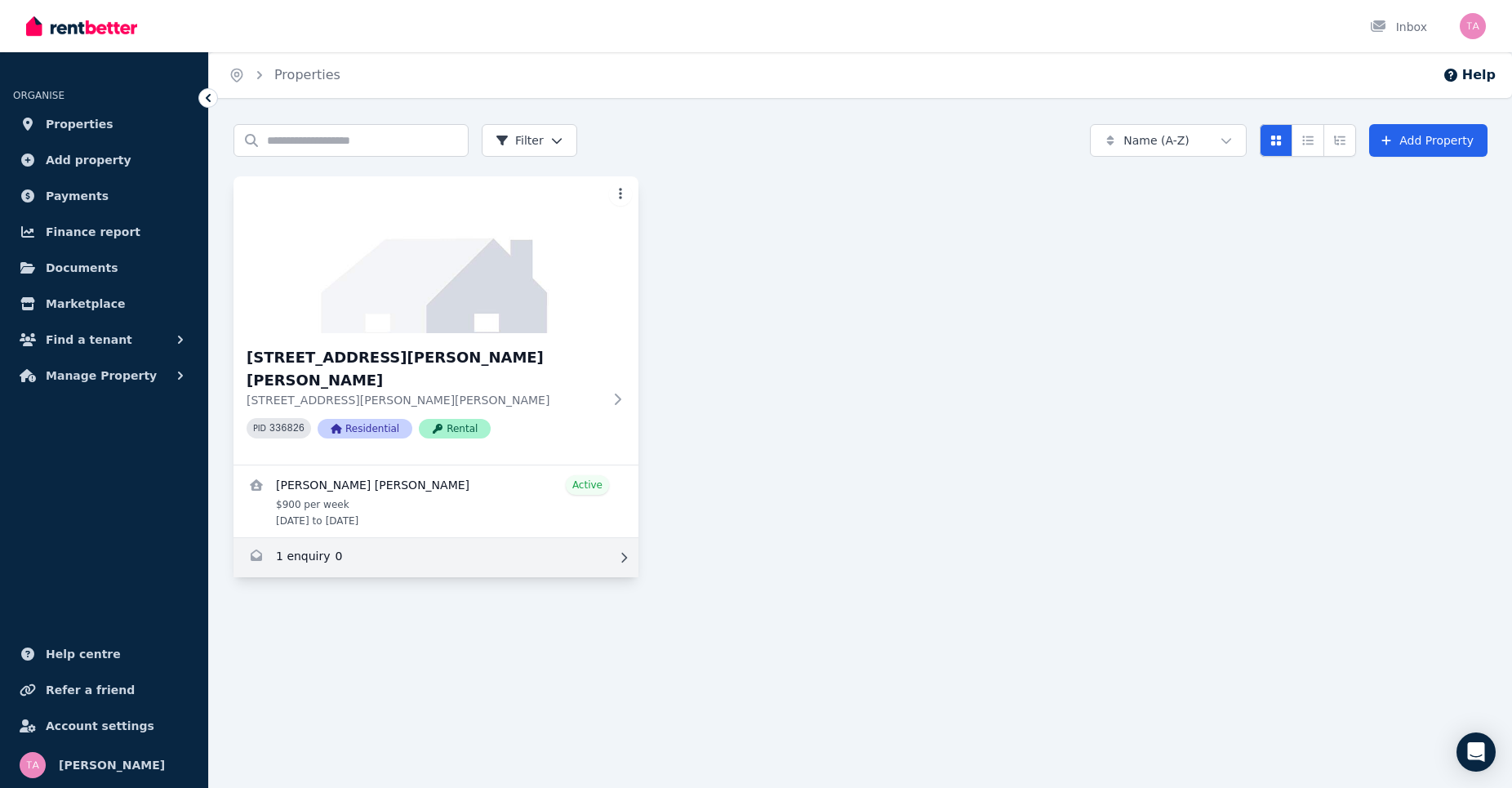
click at [372, 538] on link "Enquiries for 58A Alma Road, Mount Lawley" at bounding box center [436, 557] width 405 height 39
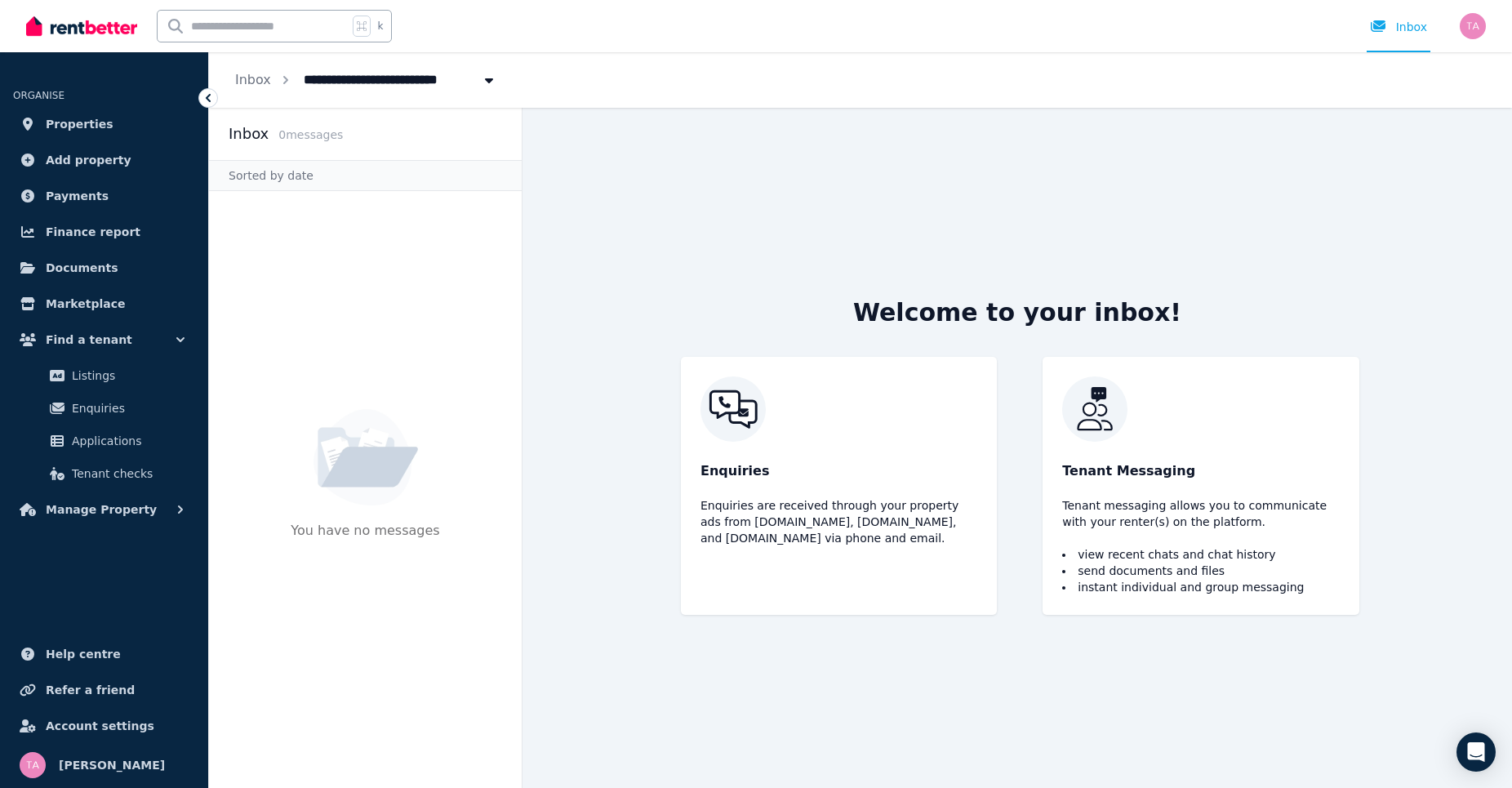
click at [200, 98] on div at bounding box center [208, 97] width 20 height 20
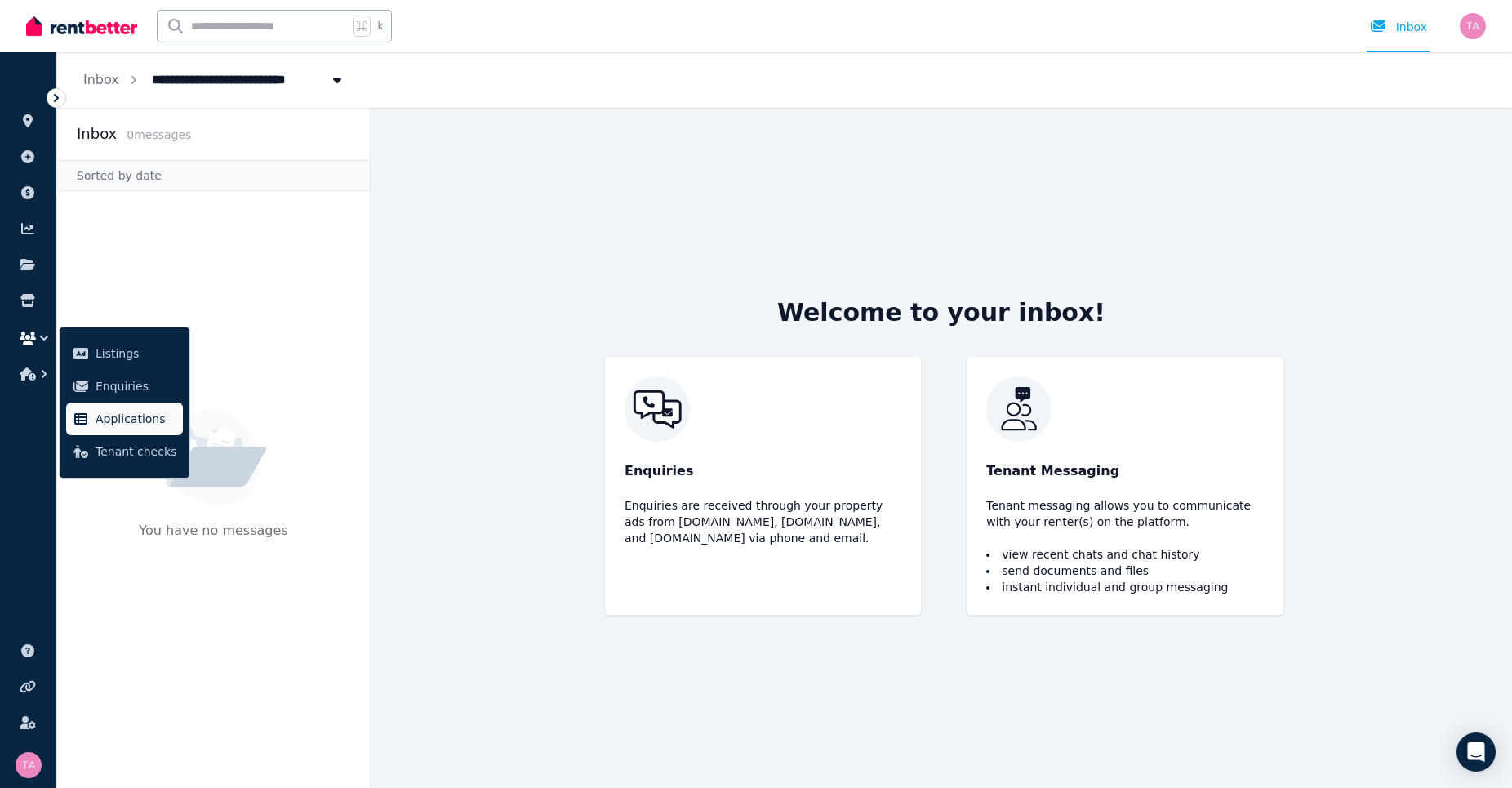
click at [137, 409] on span "Applications" at bounding box center [136, 419] width 81 height 20
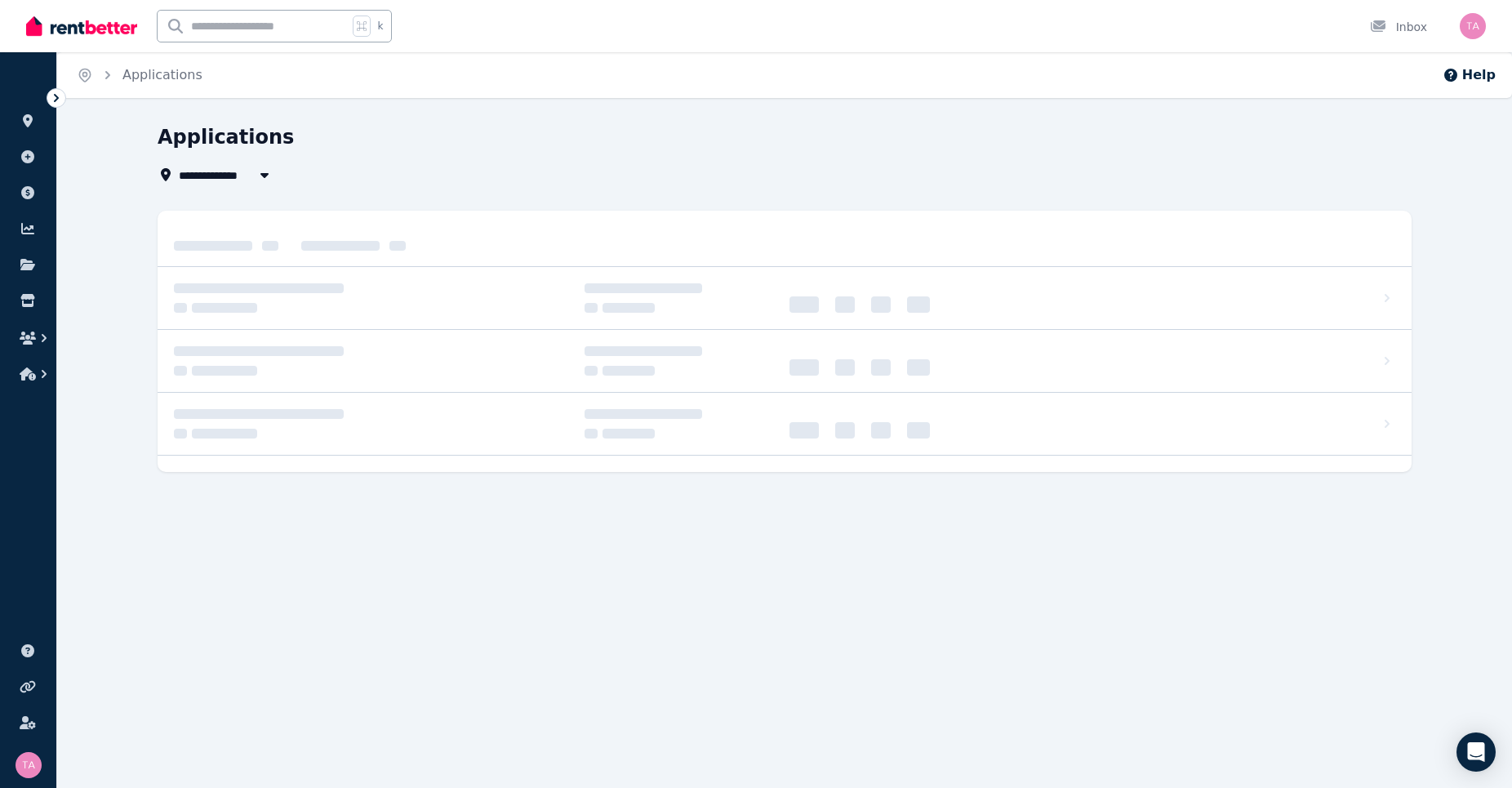
click at [214, 173] on span "All Properties" at bounding box center [232, 174] width 105 height 20
type input "**********"
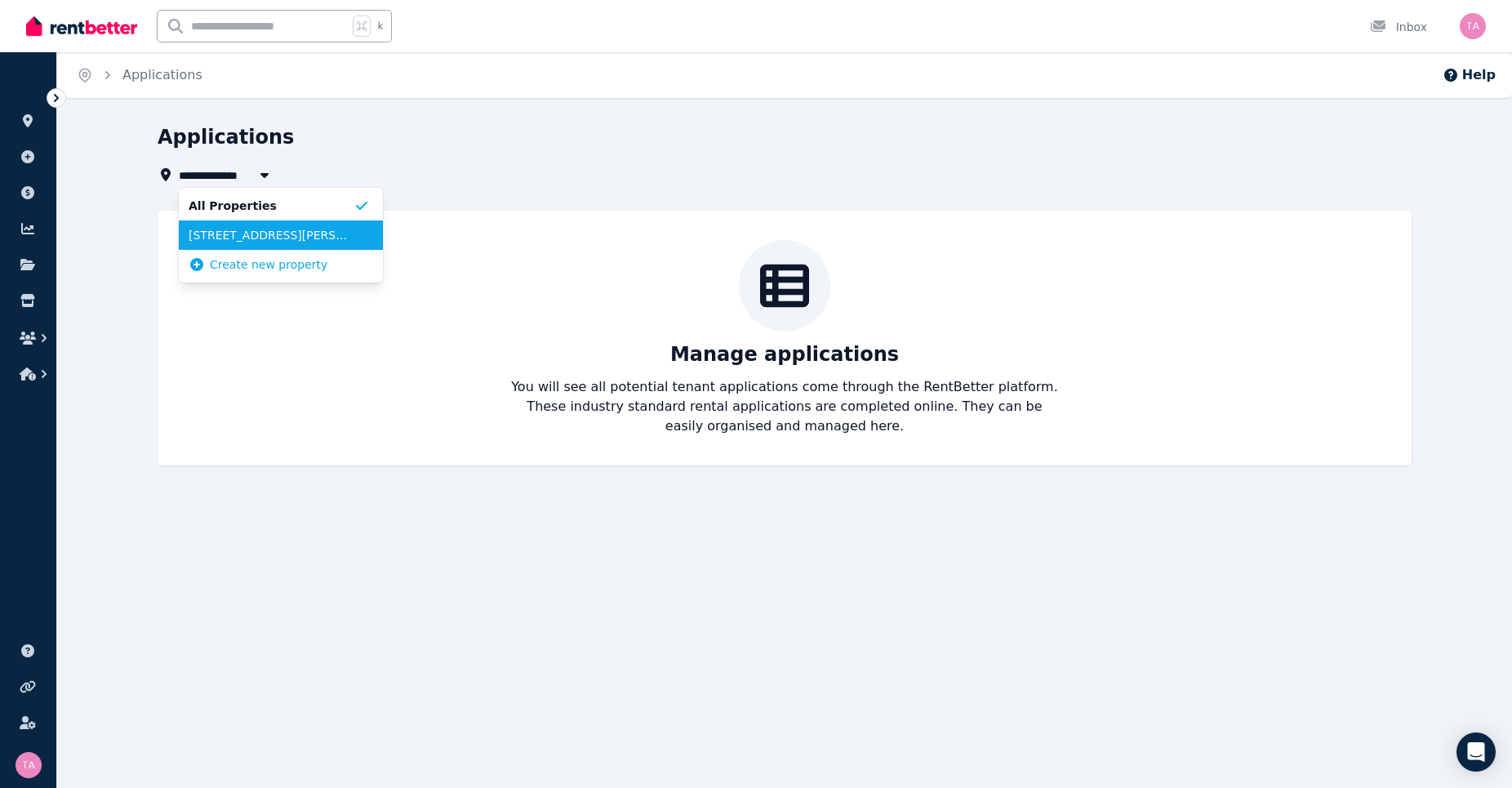
click at [252, 239] on span "[STREET_ADDRESS][PERSON_NAME][PERSON_NAME]" at bounding box center [271, 234] width 165 height 16
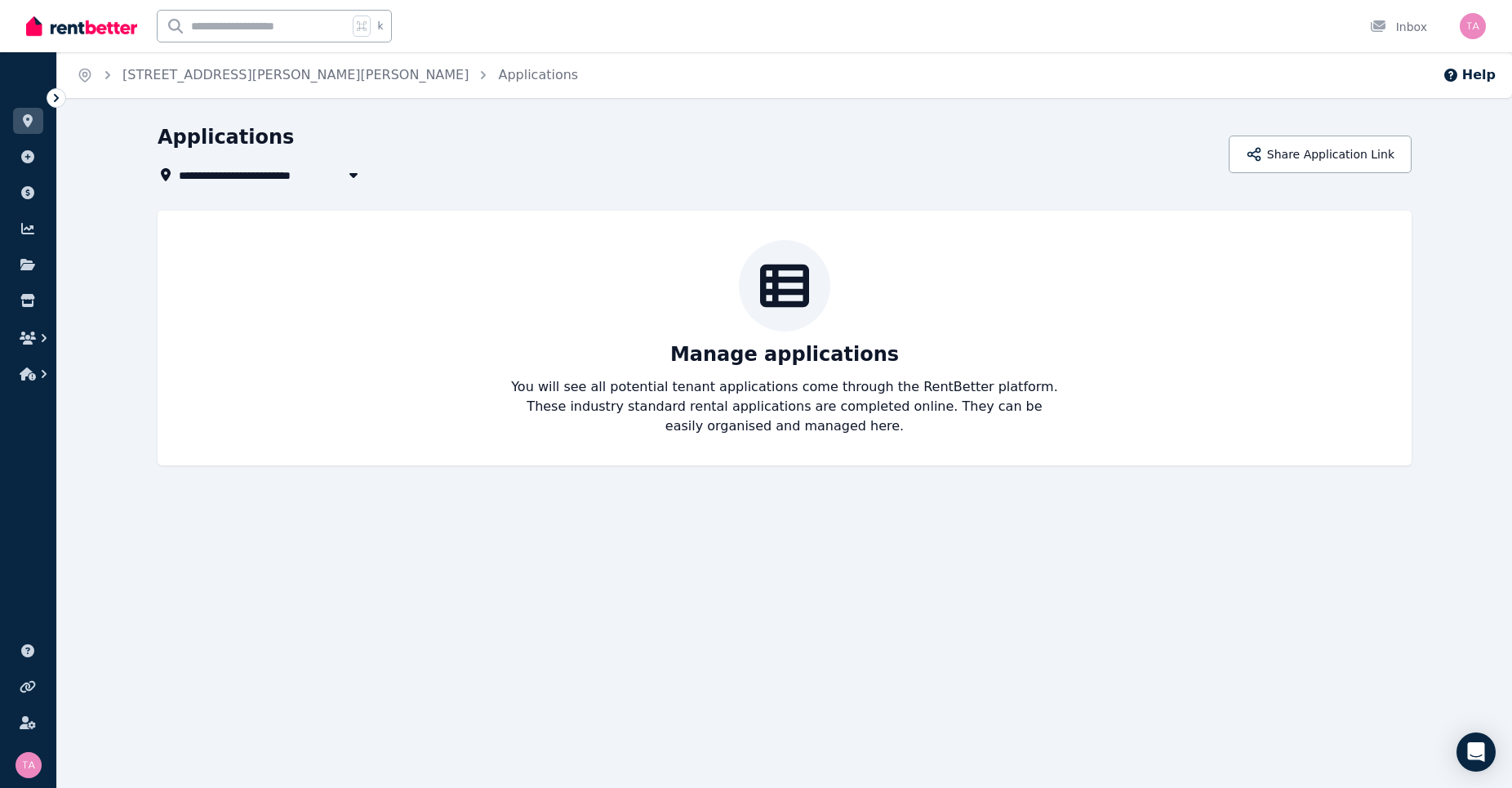
click at [799, 322] on div at bounding box center [785, 286] width 91 height 91
click at [787, 305] on icon at bounding box center [784, 286] width 49 height 43
click at [264, 170] on span "58A Alma Road, Mount Lawley" at bounding box center [345, 174] width 333 height 20
click at [590, 164] on div "**********" at bounding box center [688, 154] width 1061 height 60
click at [57, 97] on icon at bounding box center [57, 97] width 5 height 8
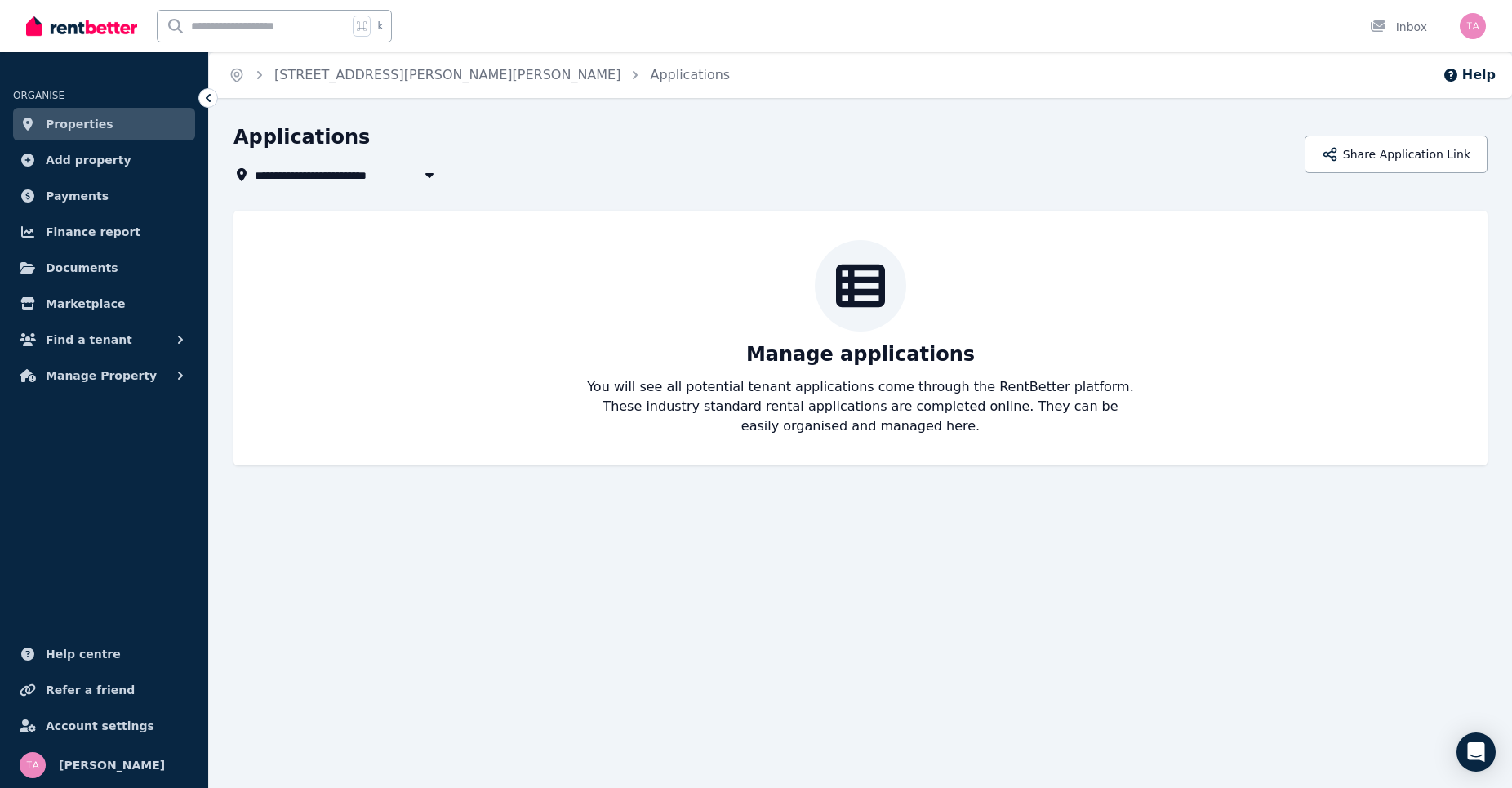
click at [411, 166] on span "58A Alma Road, Mount Lawley" at bounding box center [421, 174] width 333 height 20
type input "**********"
click at [123, 124] on link "Properties" at bounding box center [103, 124] width 182 height 33
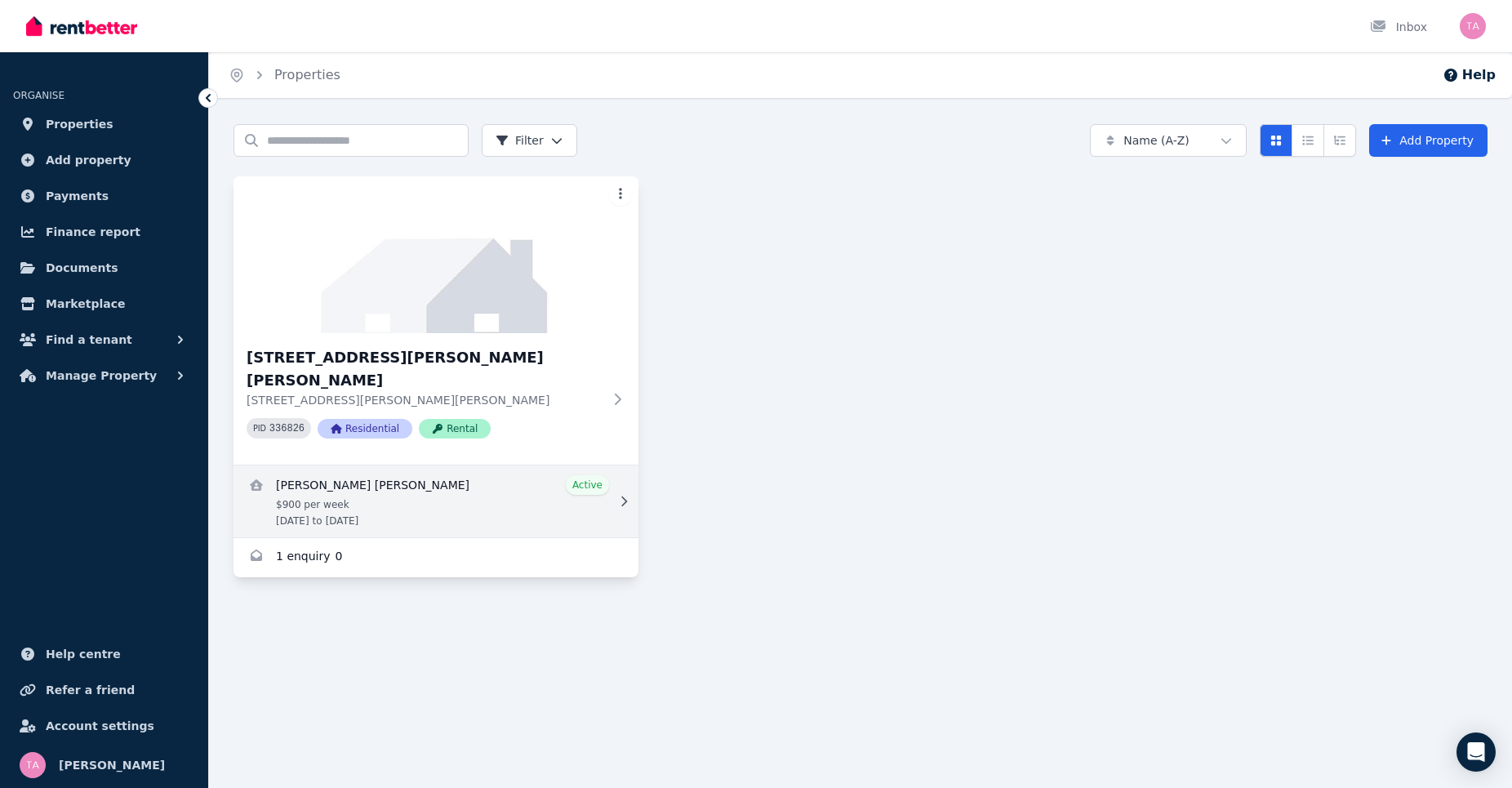
click at [377, 468] on link "View details for Simon Alexander Fryda" at bounding box center [436, 500] width 405 height 71
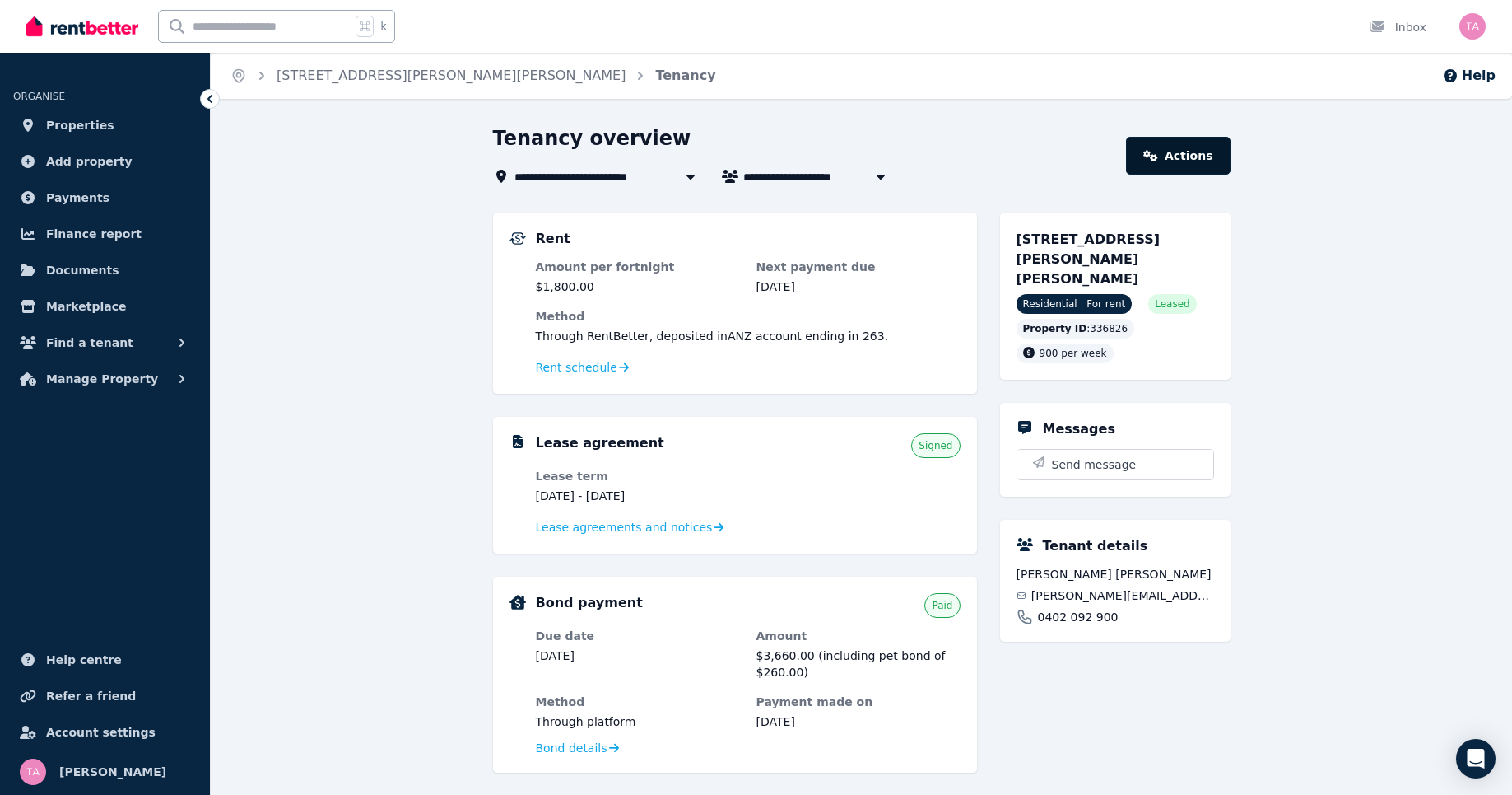
click at [1167, 147] on link "Actions" at bounding box center [1178, 156] width 103 height 38
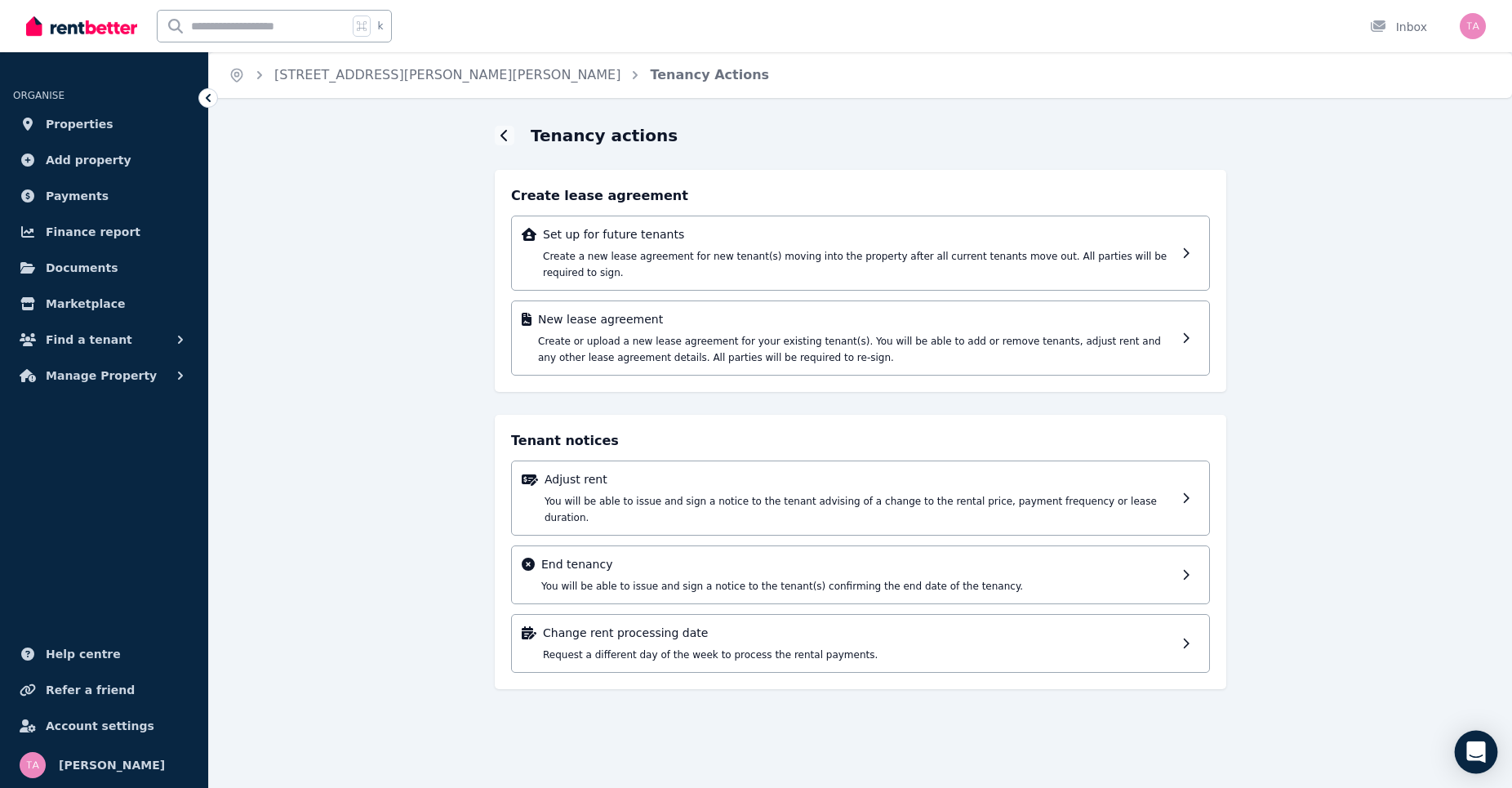
click at [1475, 745] on icon "Open Intercom Messenger" at bounding box center [1476, 752] width 19 height 22
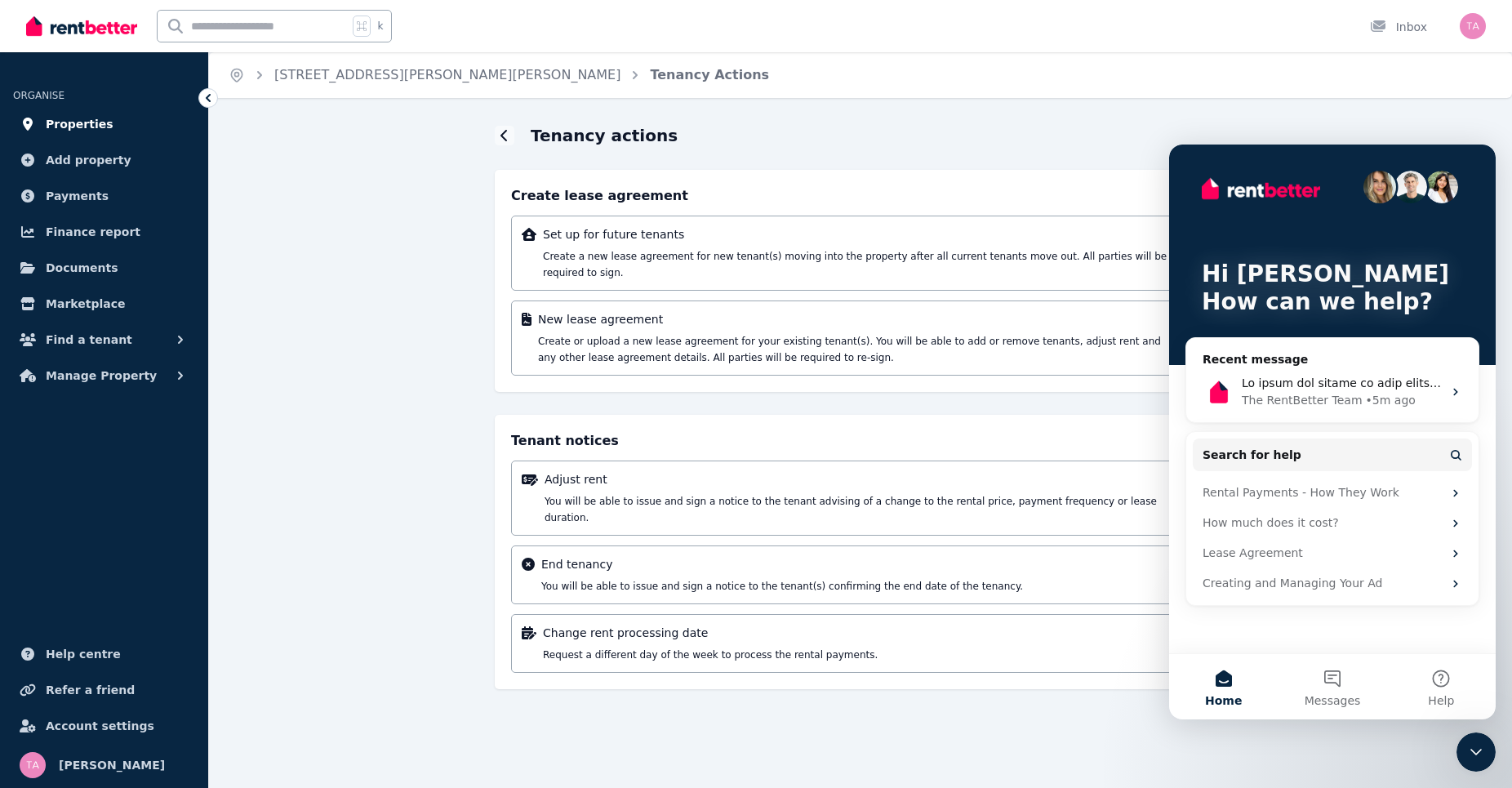
click at [60, 135] on link "Properties" at bounding box center [103, 124] width 182 height 33
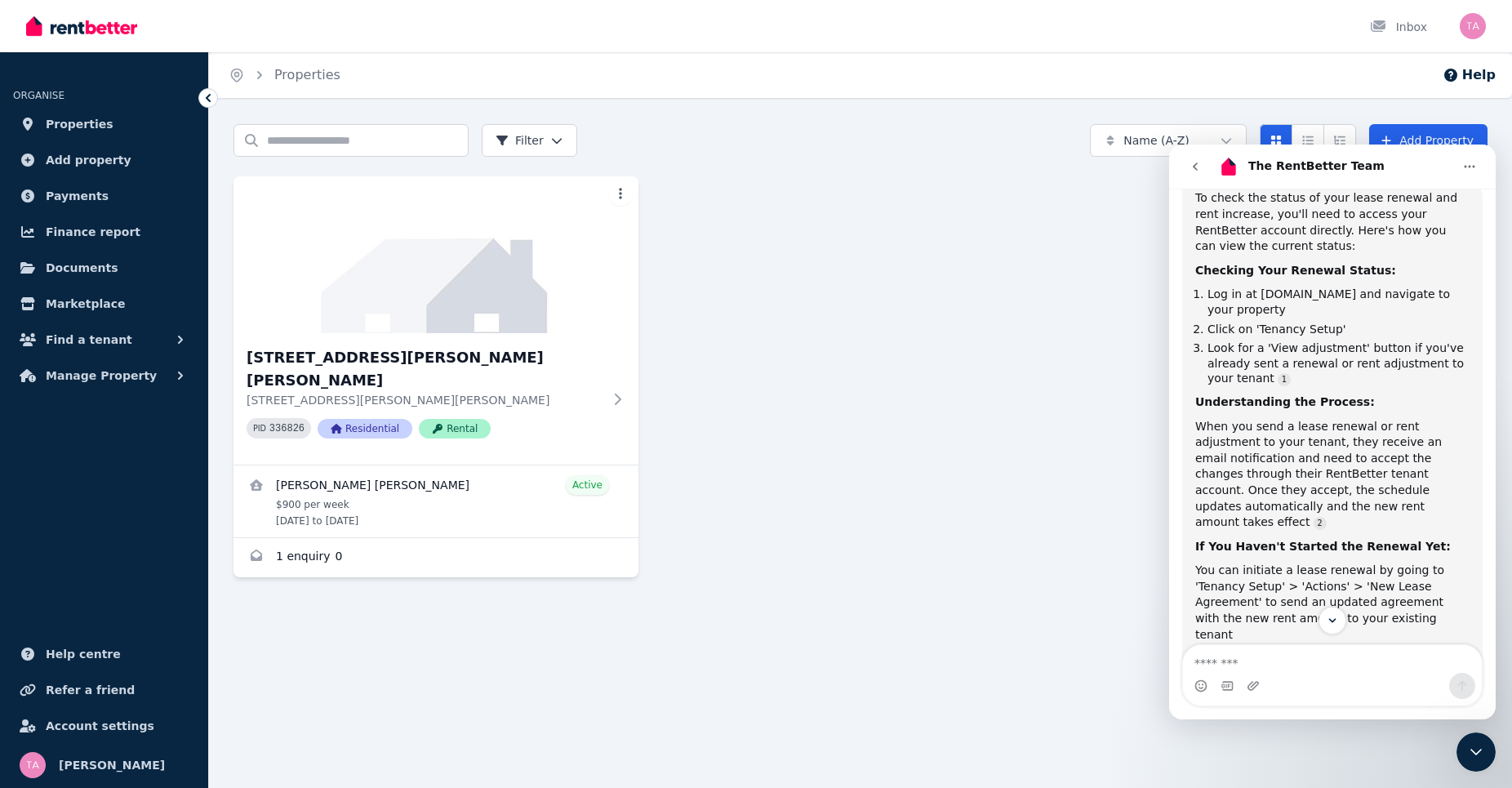
scroll to position [491, 0]
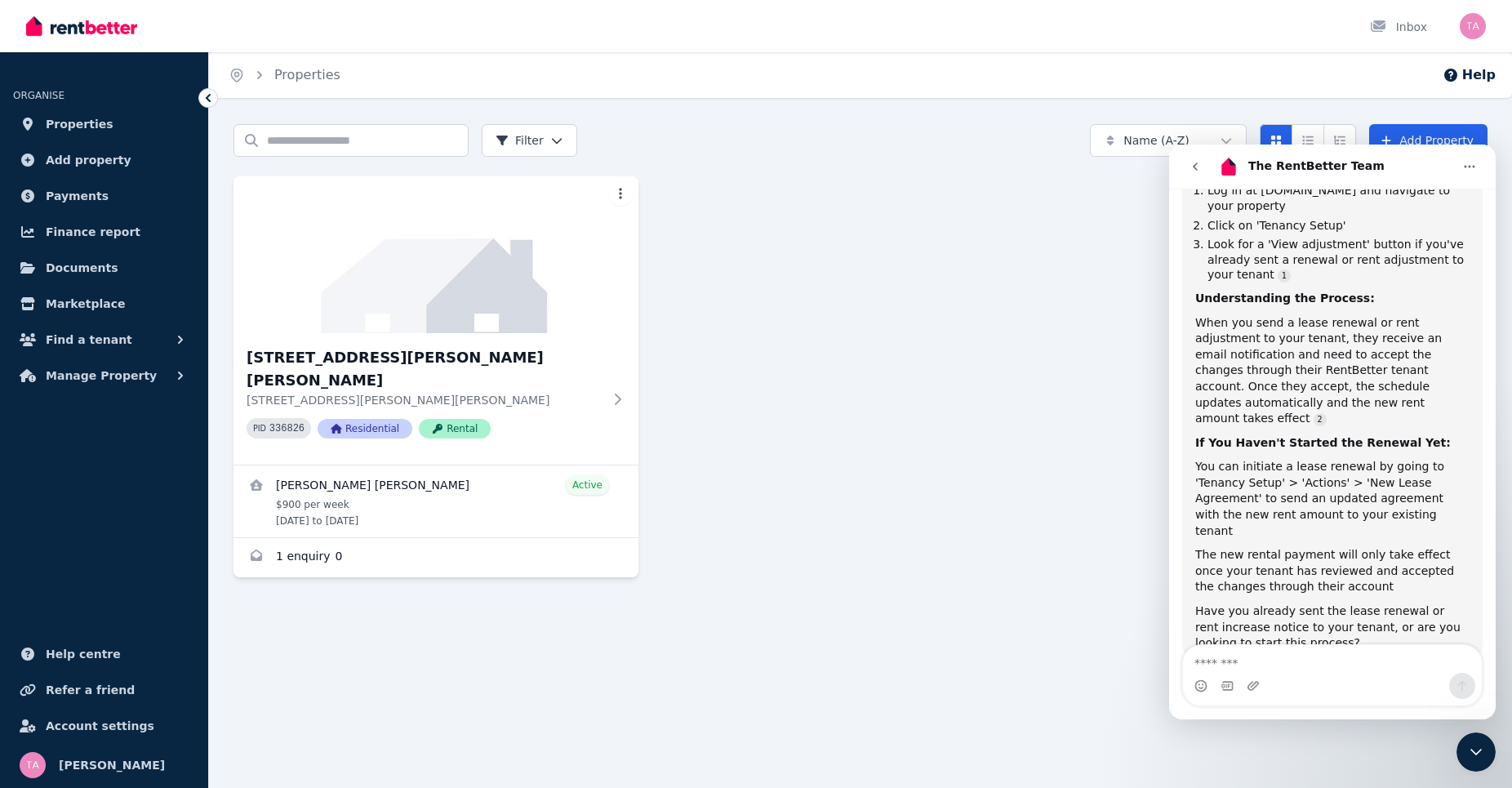
click at [1231, 655] on textarea "Message…" at bounding box center [1332, 659] width 299 height 28
type textarea "*"
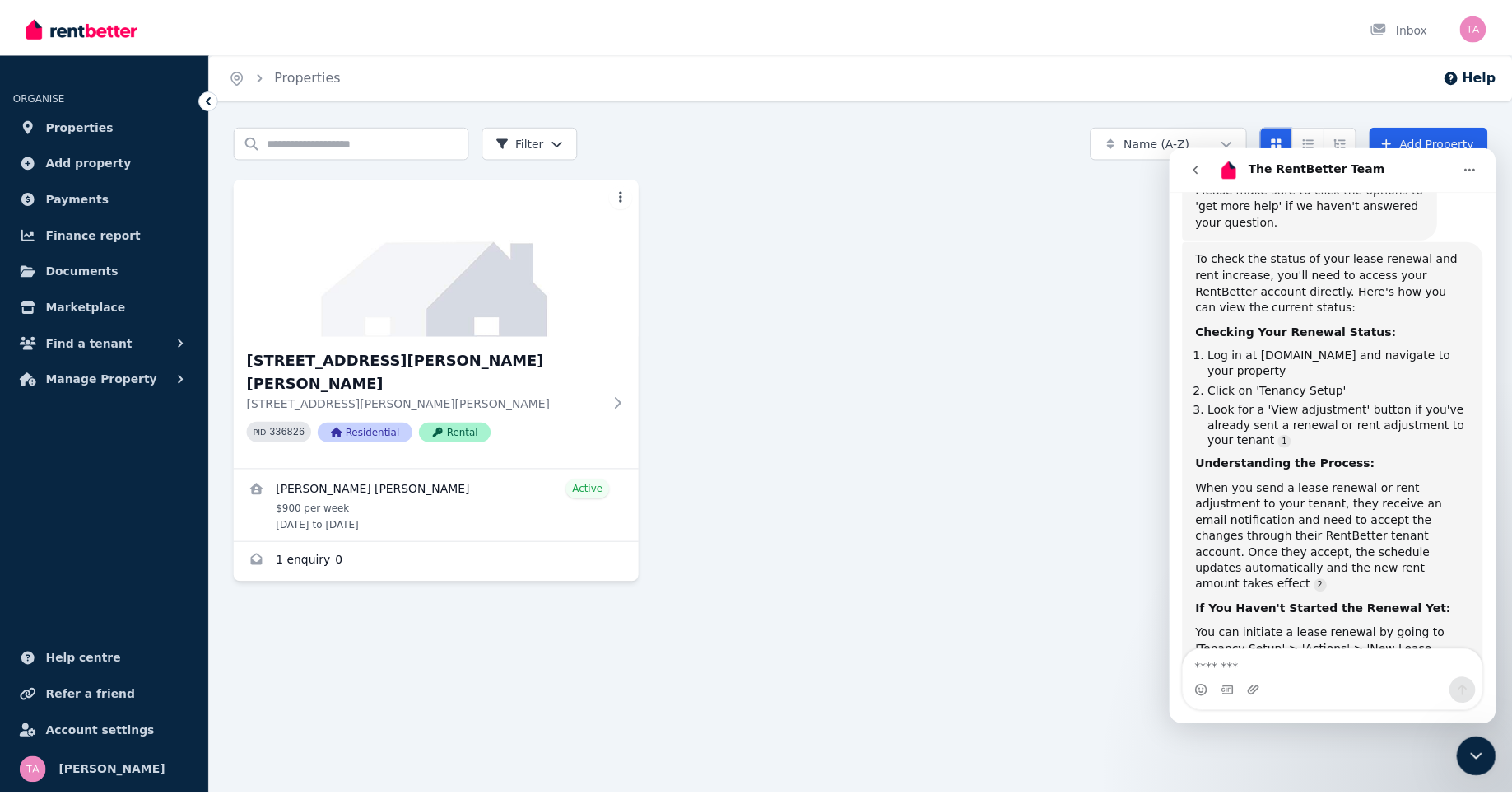
scroll to position [159, 0]
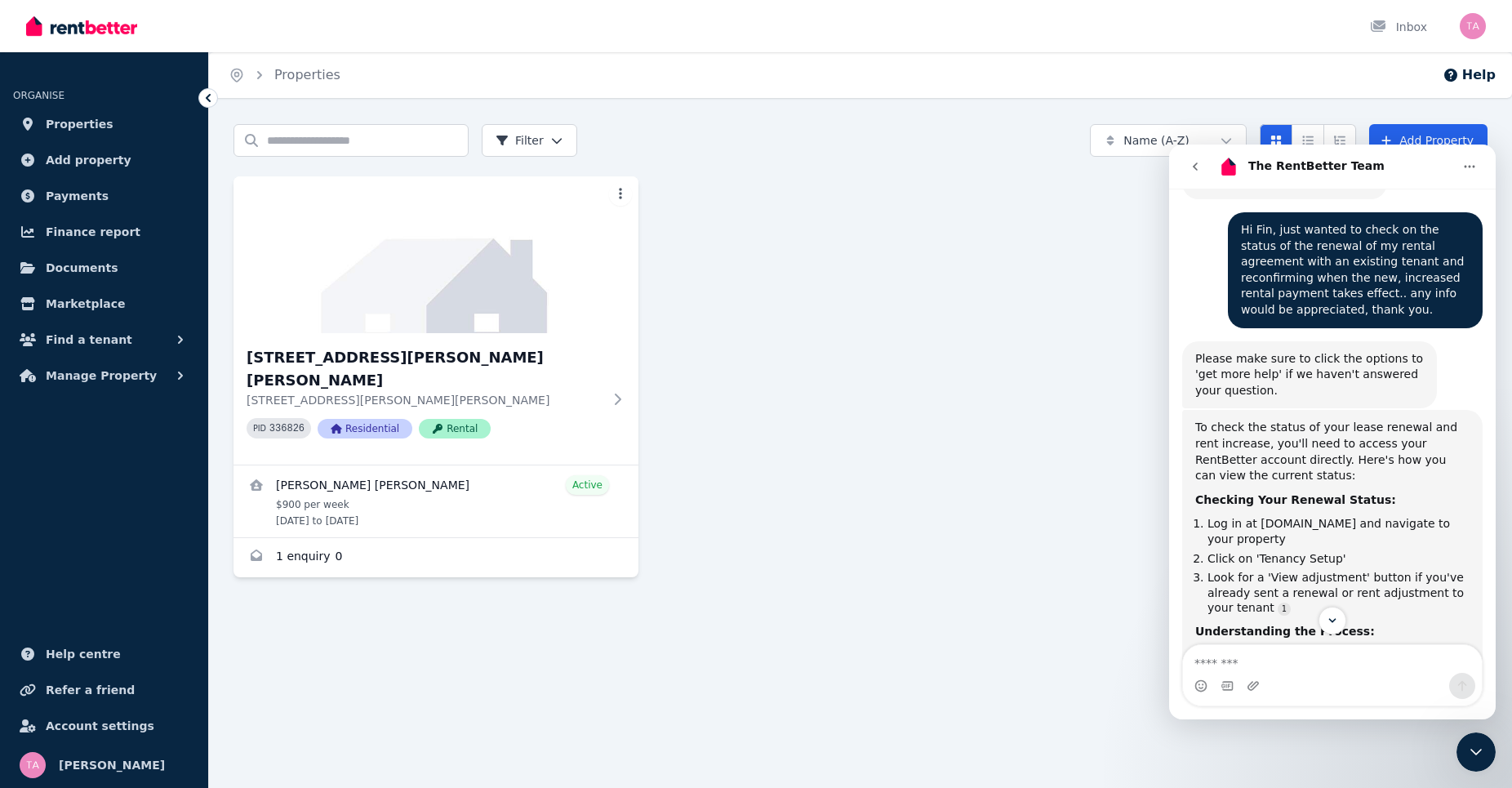
click at [84, 106] on ul "ORGANISE Properties Add property Payments Finance report Documents Marketplace …" at bounding box center [104, 230] width 208 height 323
click at [82, 112] on link "Properties" at bounding box center [103, 124] width 182 height 33
click at [77, 126] on span "Properties" at bounding box center [79, 124] width 68 height 20
click at [86, 117] on span "Properties" at bounding box center [79, 124] width 68 height 20
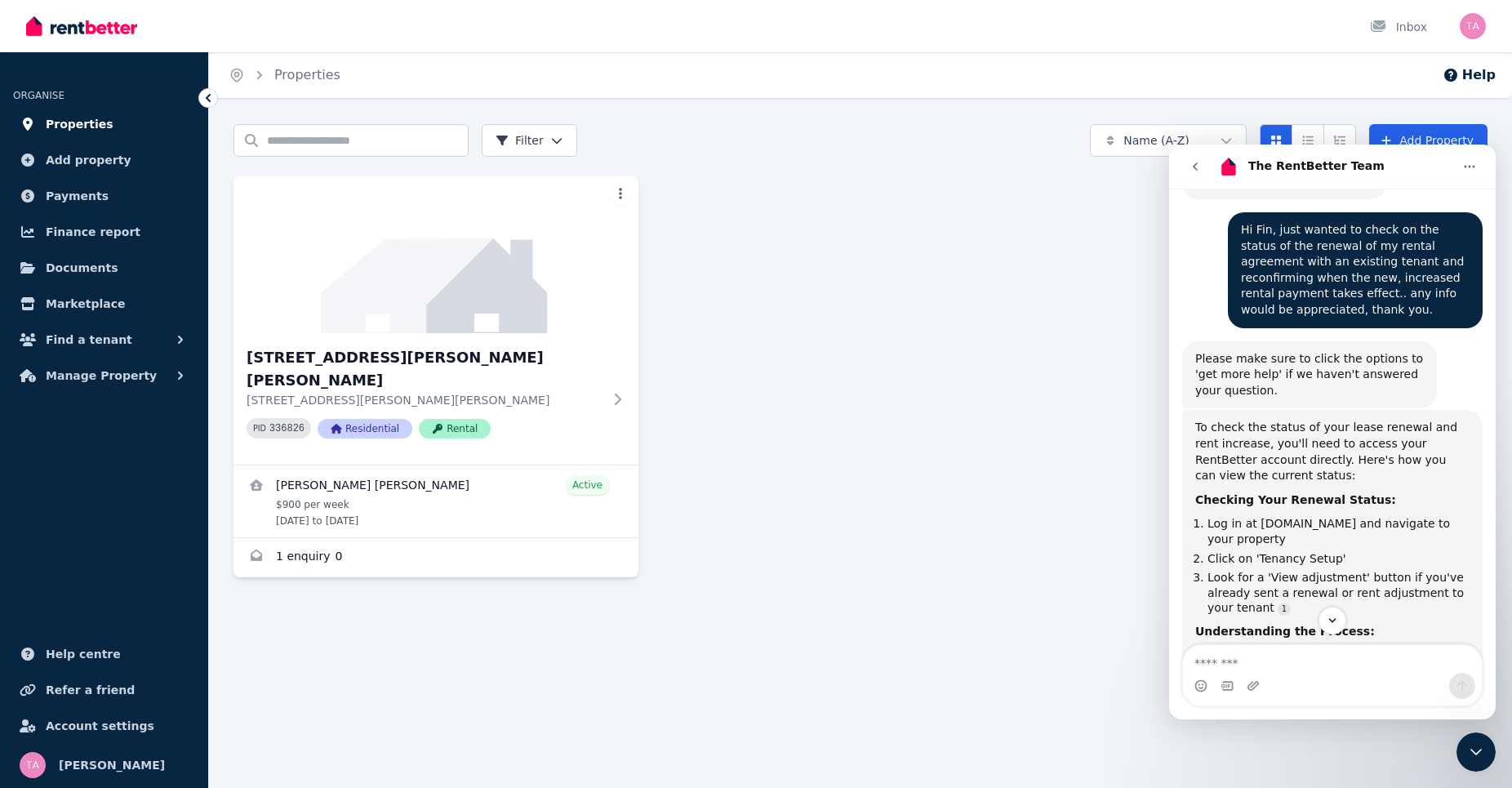
click at [86, 117] on span "Properties" at bounding box center [79, 124] width 68 height 20
click at [100, 120] on span "Properties" at bounding box center [79, 124] width 68 height 20
click at [309, 135] on input "Search properties" at bounding box center [351, 140] width 235 height 33
click at [323, 358] on h3 "58A Alma Road, Mount Lawley" at bounding box center [424, 369] width 356 height 46
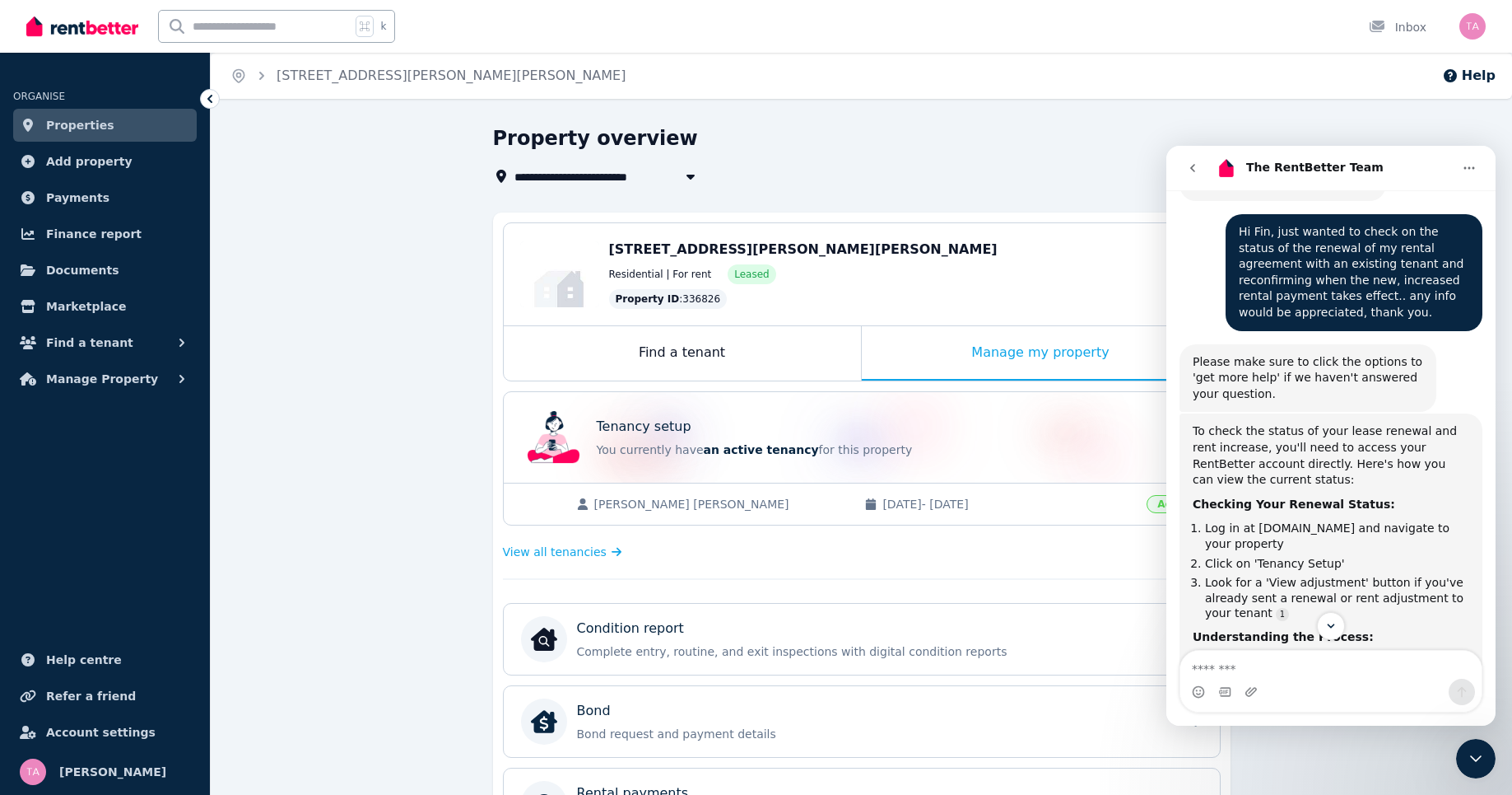
click at [1395, 135] on div "**********" at bounding box center [862, 683] width 1301 height 1116
click at [1443, 674] on textarea "Message…" at bounding box center [1330, 665] width 301 height 28
click at [1332, 628] on icon "Scroll to bottom" at bounding box center [1330, 626] width 15 height 15
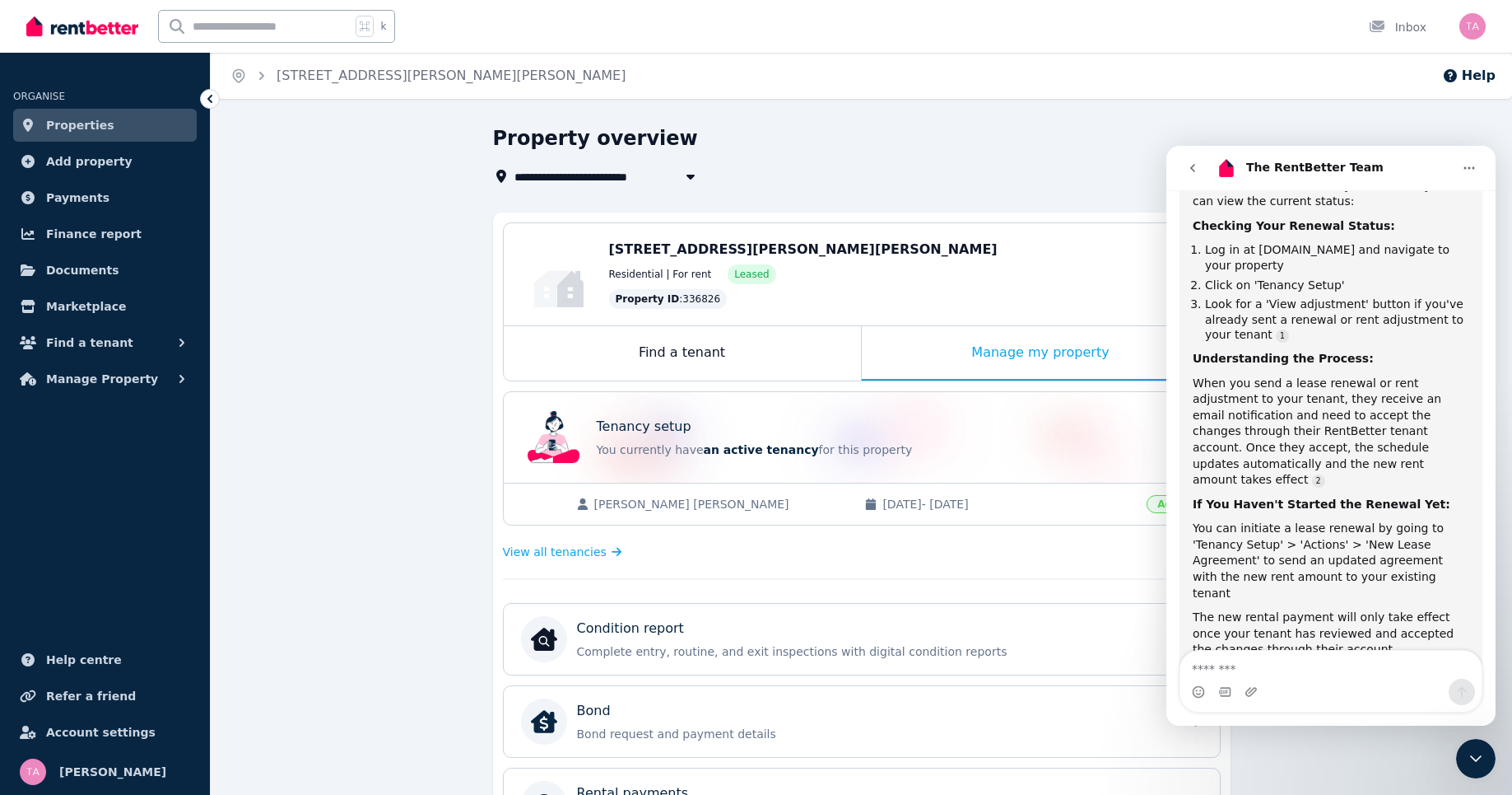
scroll to position [495, 0]
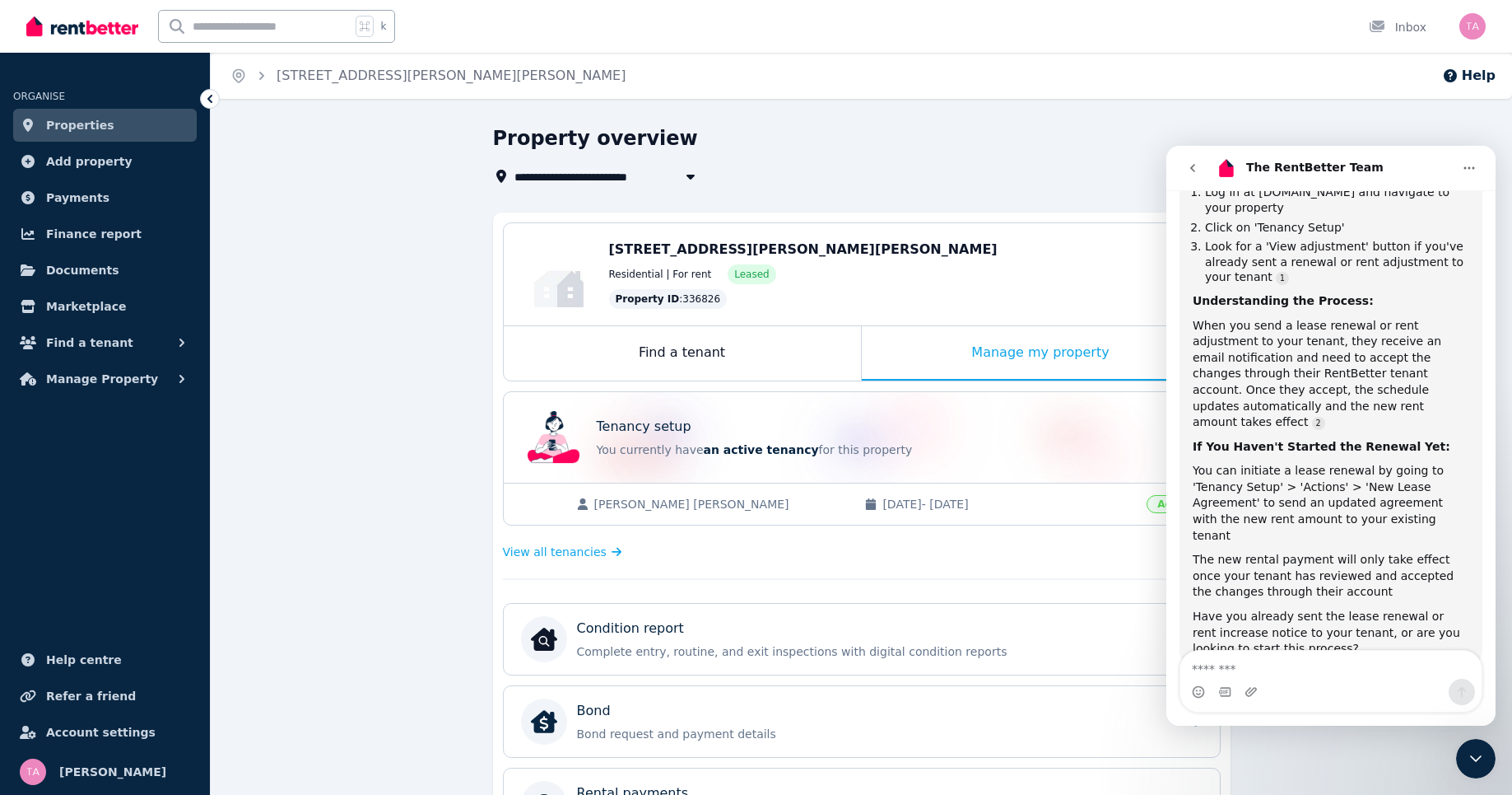
click at [1185, 158] on button "go back" at bounding box center [1192, 168] width 31 height 31
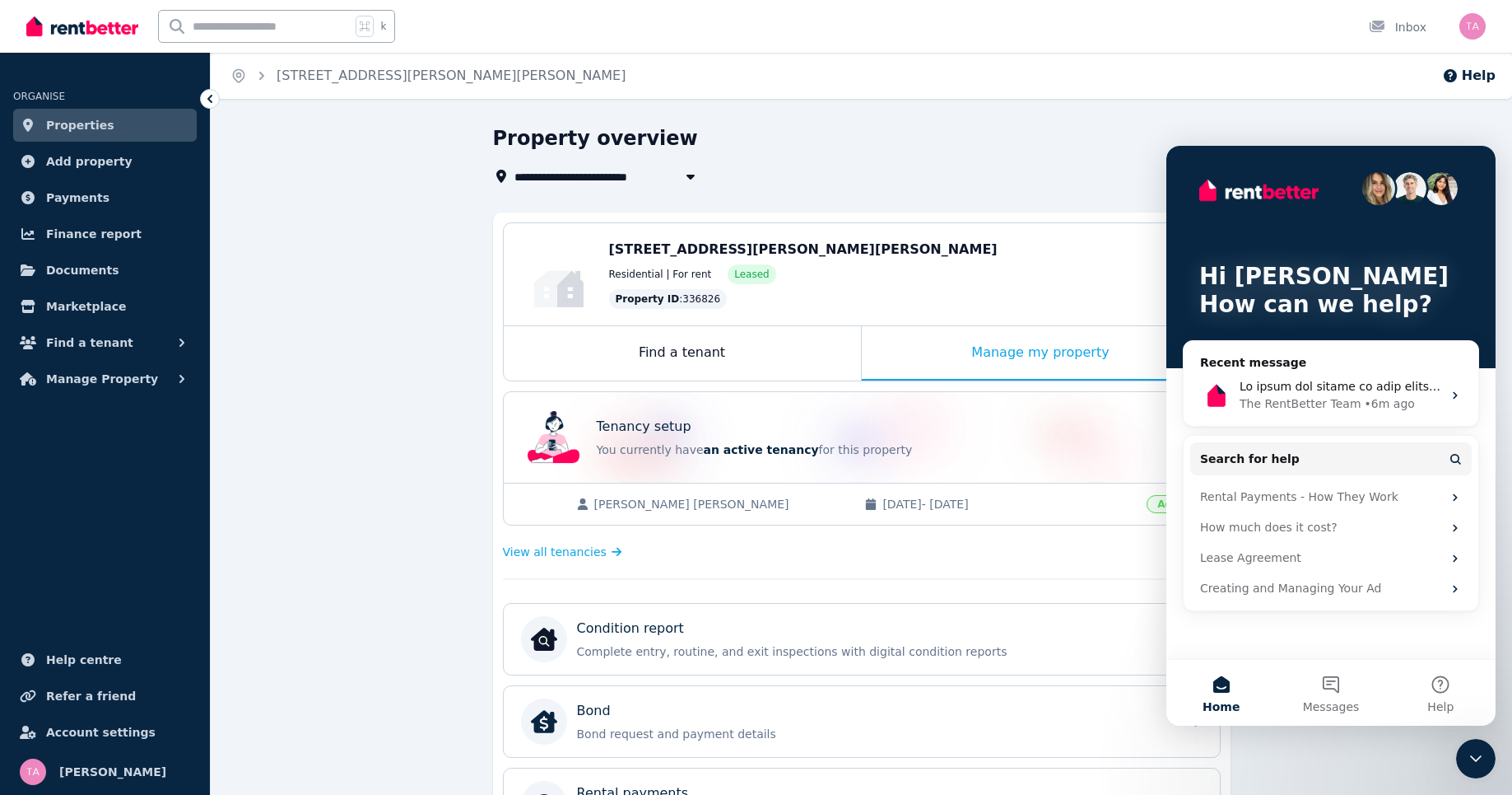
scroll to position [0, 0]
click at [1059, 153] on div "Property overview" at bounding box center [857, 141] width 728 height 31
click at [1149, 145] on div "Property overview" at bounding box center [857, 141] width 728 height 31
click at [1238, 143] on div "**********" at bounding box center [862, 683] width 1301 height 1116
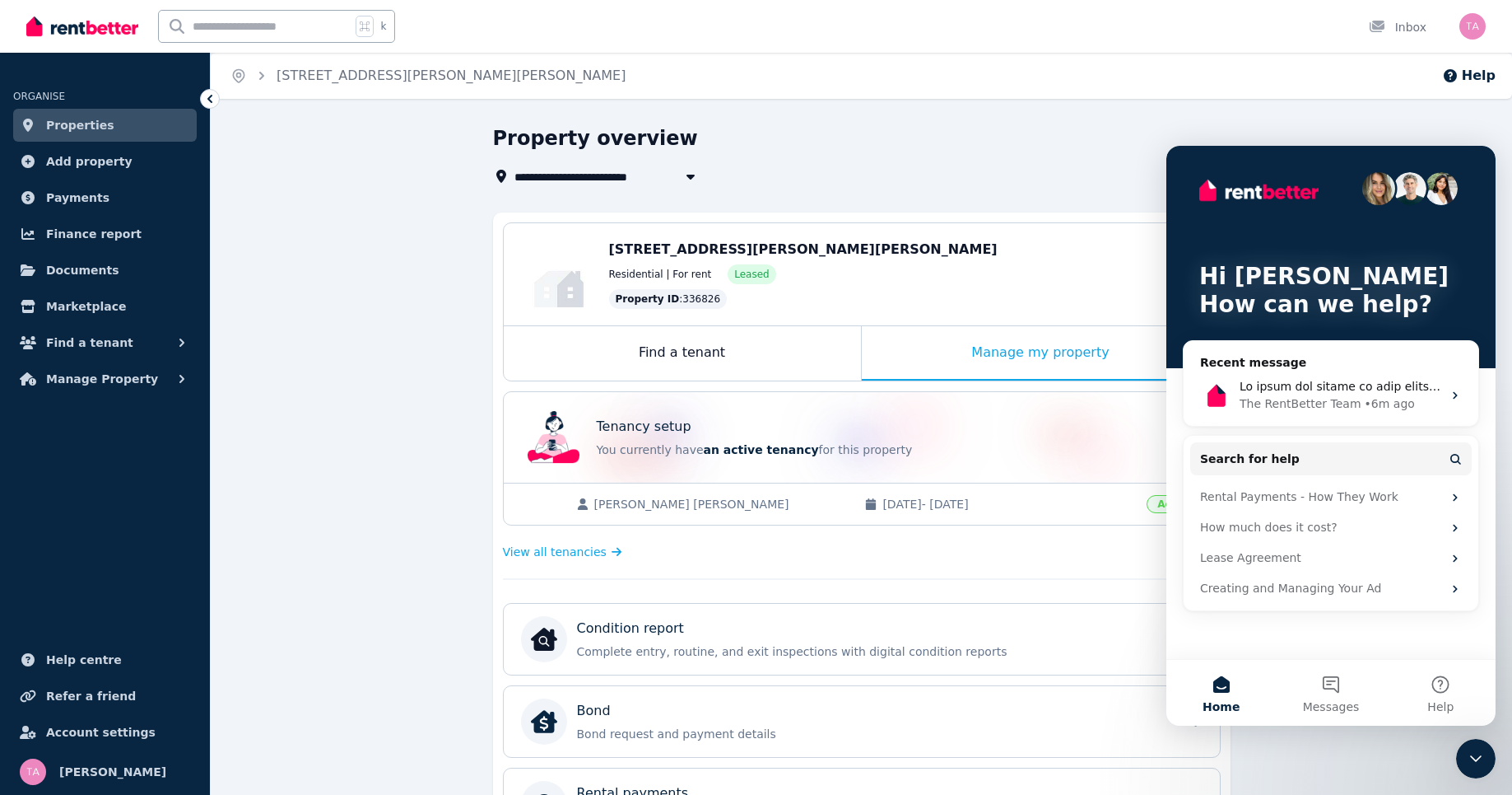
click at [1154, 255] on div "58A Alma Road, Mount Lawley WA 6050" at bounding box center [906, 249] width 594 height 20
click at [1002, 180] on div "**********" at bounding box center [857, 176] width 728 height 20
click at [1489, 759] on div "Close Intercom Messenger" at bounding box center [1476, 758] width 39 height 39
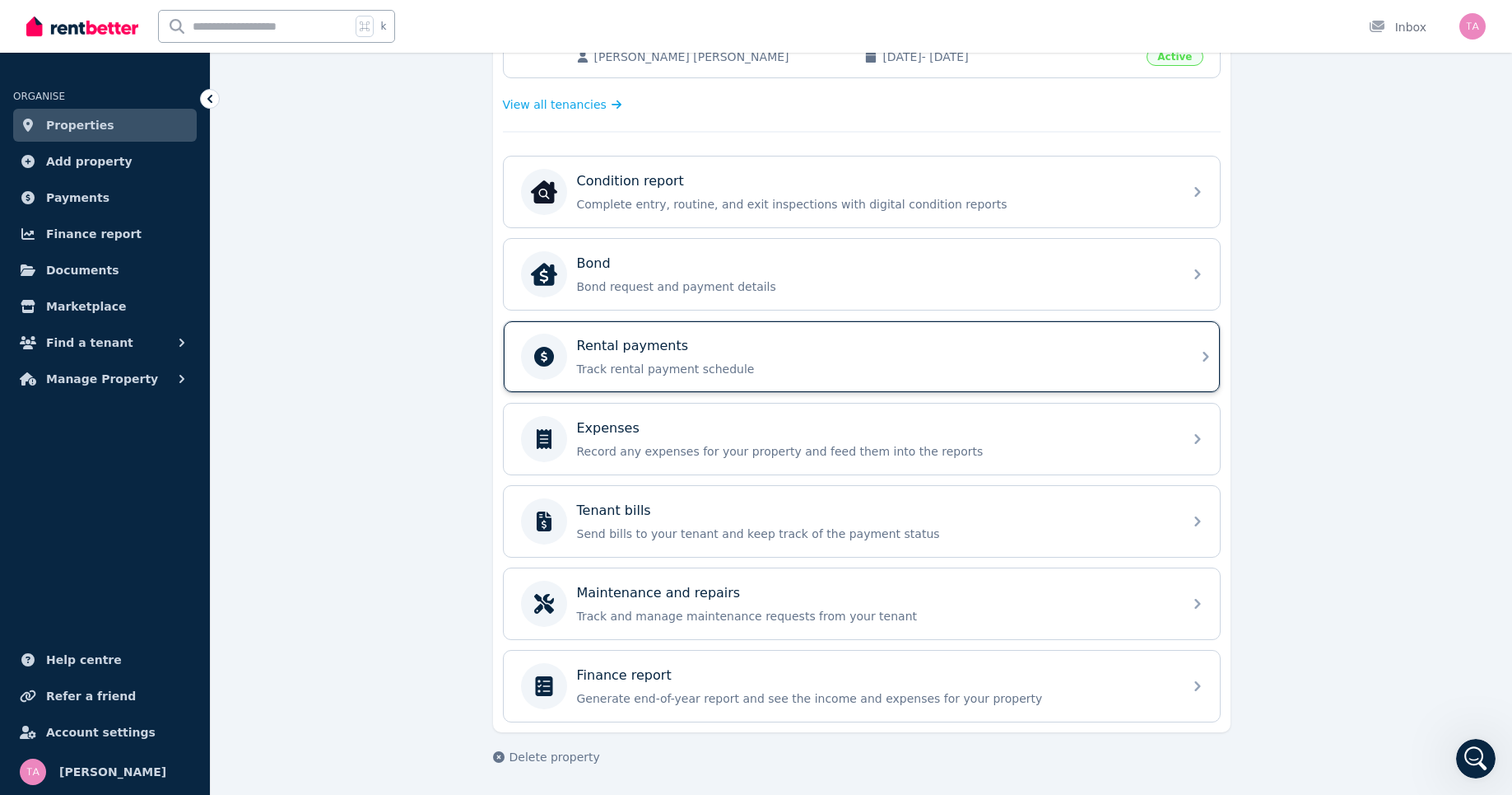
scroll to position [63, 0]
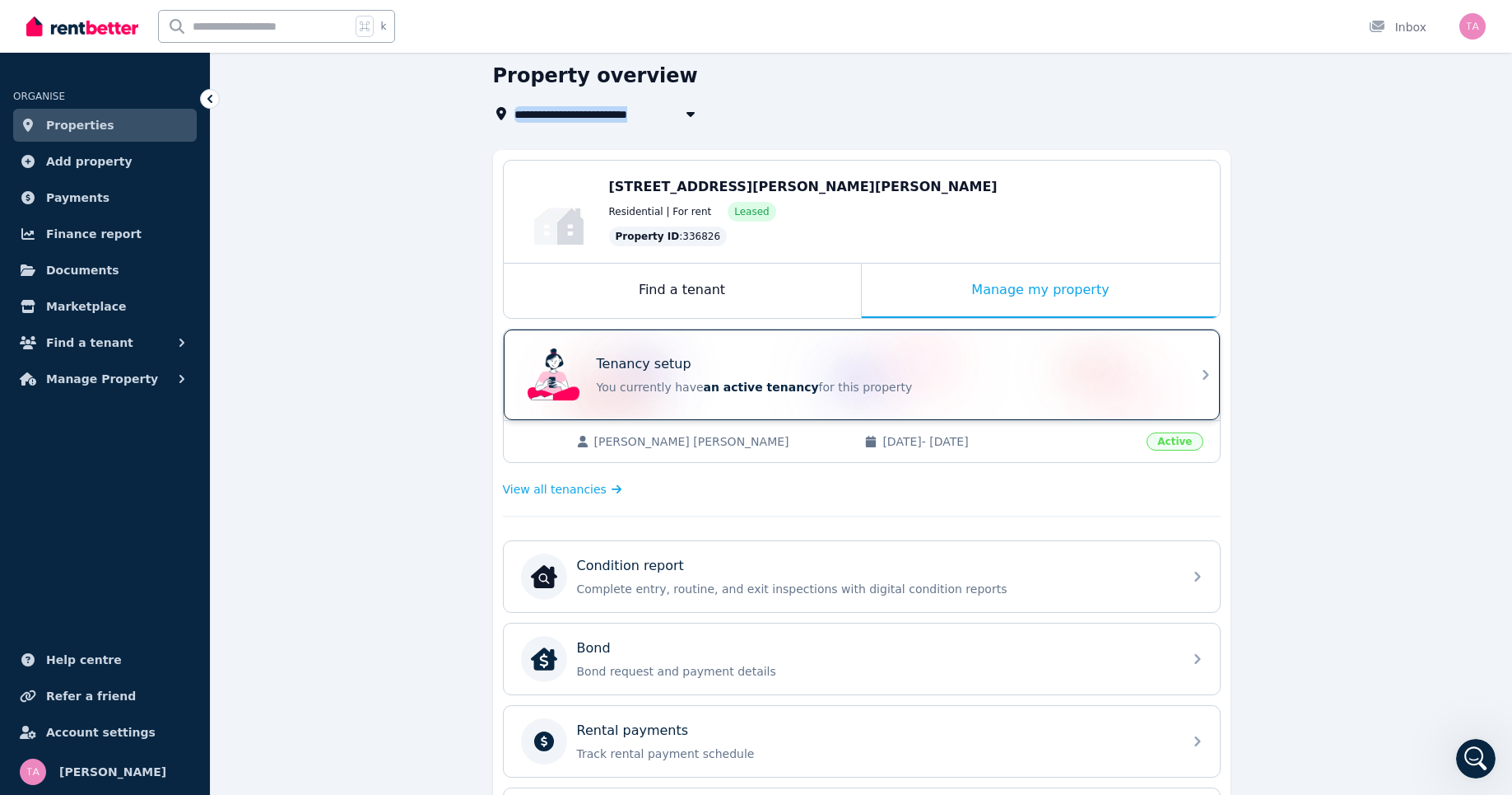
click at [618, 348] on div "Tenancy setup You currently have an active tenancy for this property" at bounding box center [847, 374] width 652 height 66
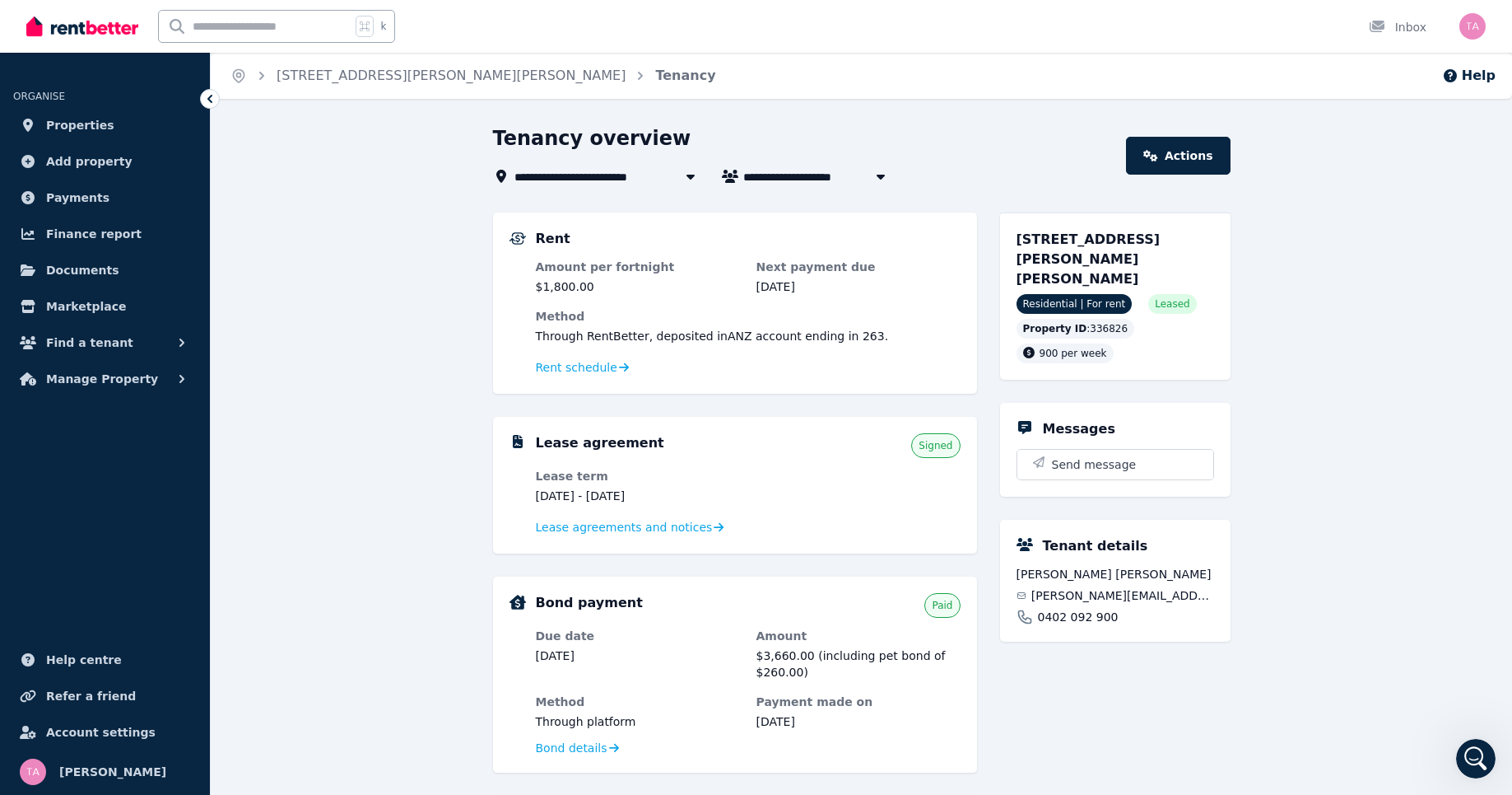
click at [1315, 384] on div "**********" at bounding box center [862, 665] width 1301 height 1079
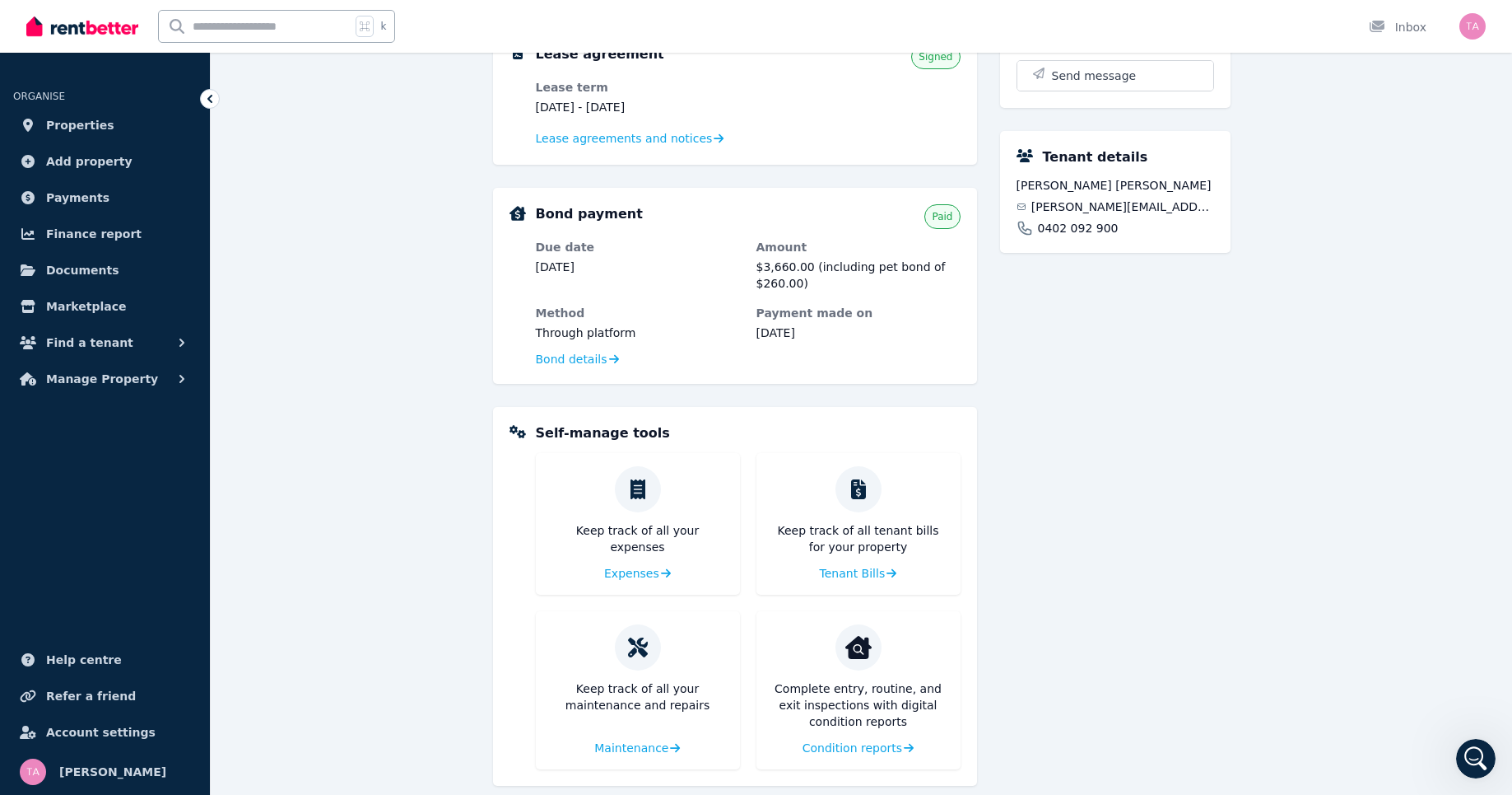
scroll to position [317, 0]
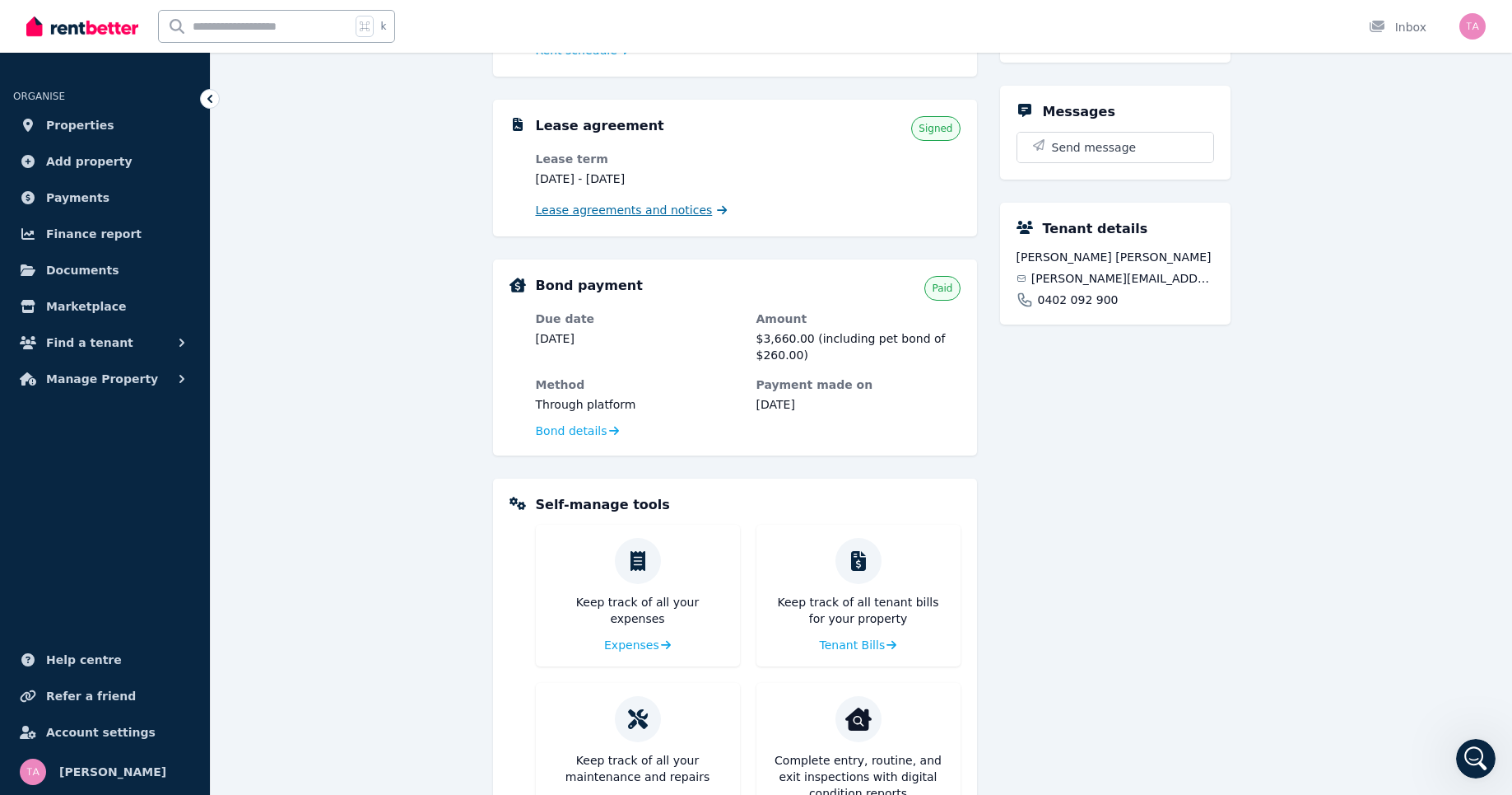
click at [633, 202] on span "Lease agreements and notices" at bounding box center [624, 209] width 177 height 17
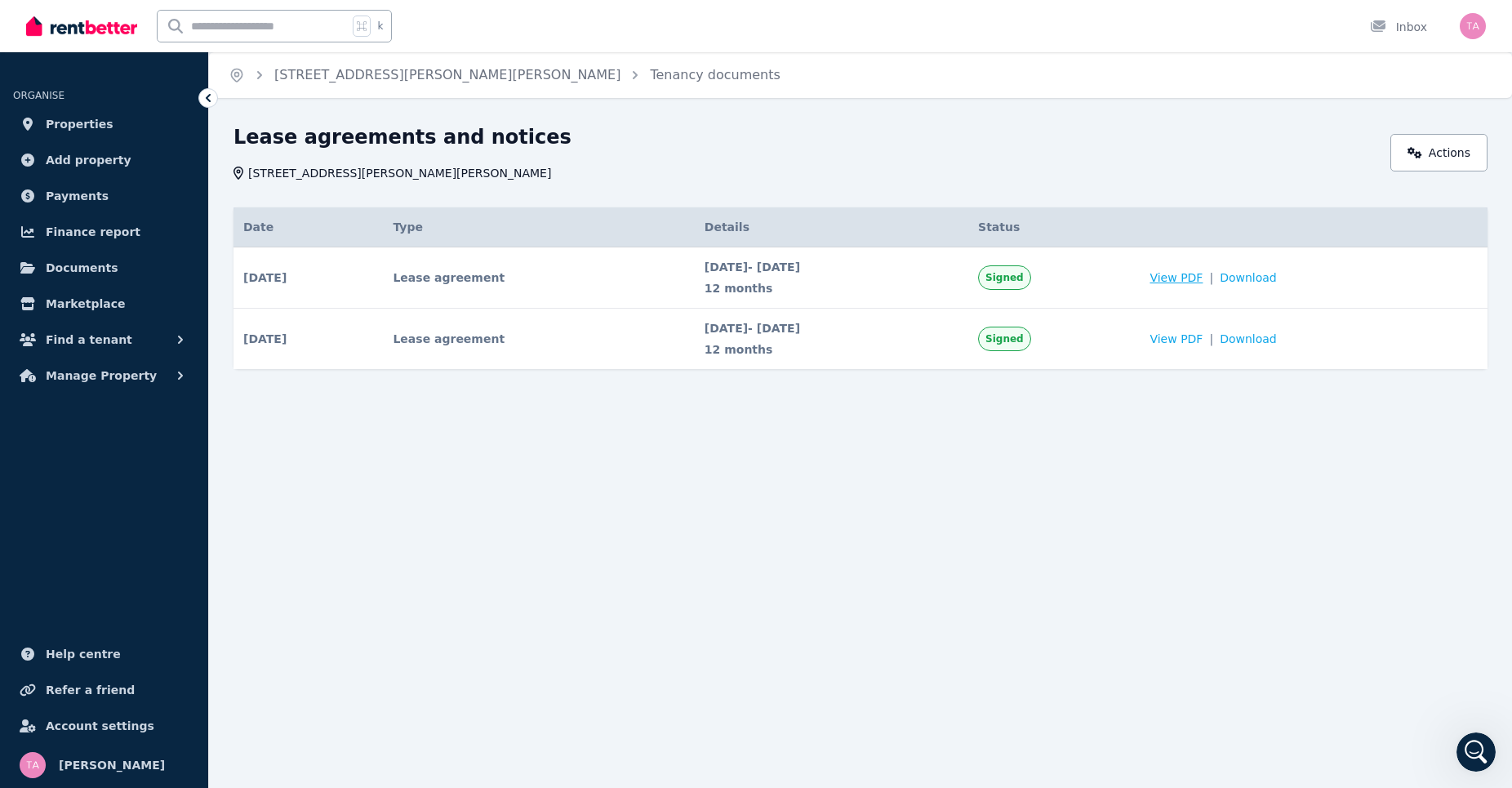
click at [1203, 273] on span "View PDF" at bounding box center [1176, 277] width 53 height 16
